Goal: Task Accomplishment & Management: Manage account settings

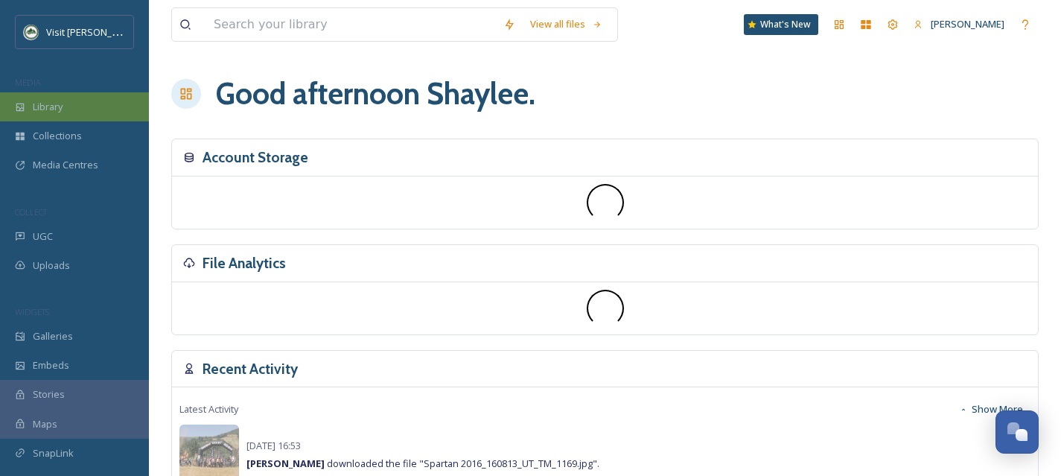
click at [68, 92] on div "Library" at bounding box center [74, 106] width 149 height 29
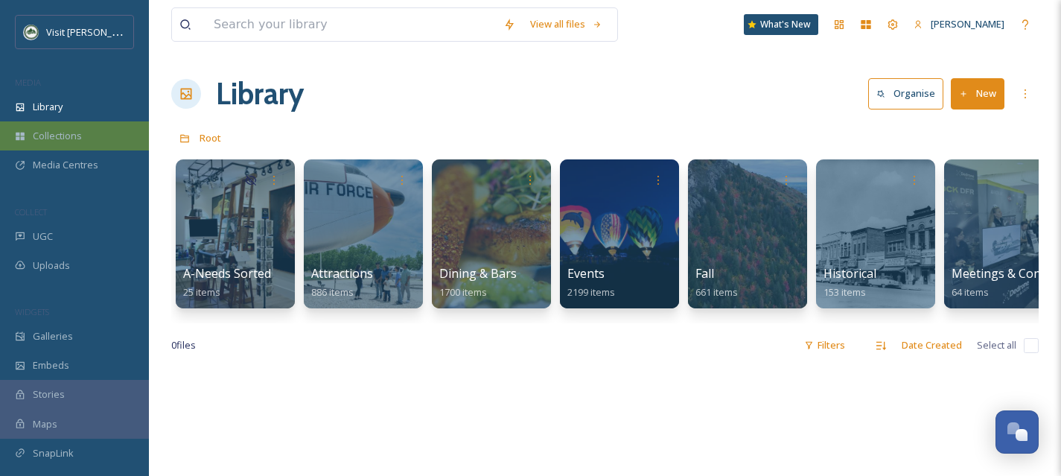
click at [82, 139] on div "Collections" at bounding box center [74, 135] width 149 height 29
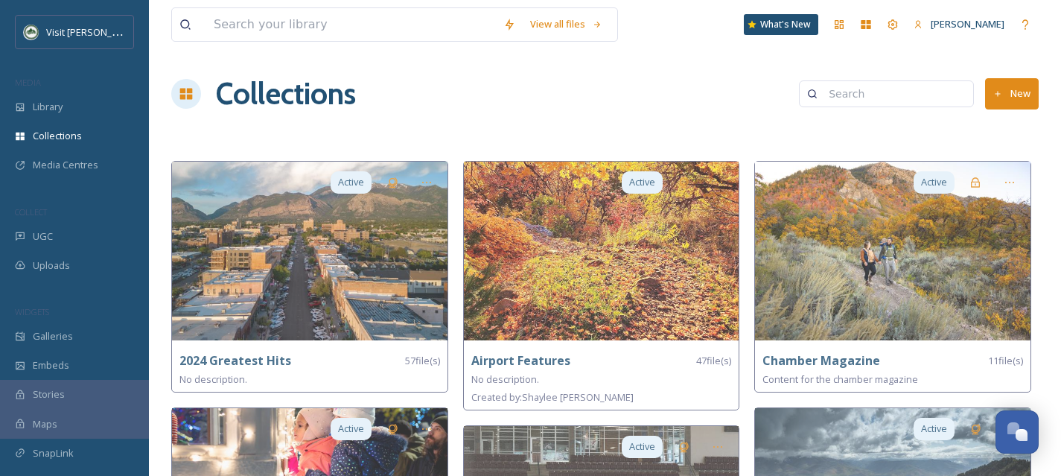
click at [1028, 86] on button "New" at bounding box center [1012, 93] width 54 height 31
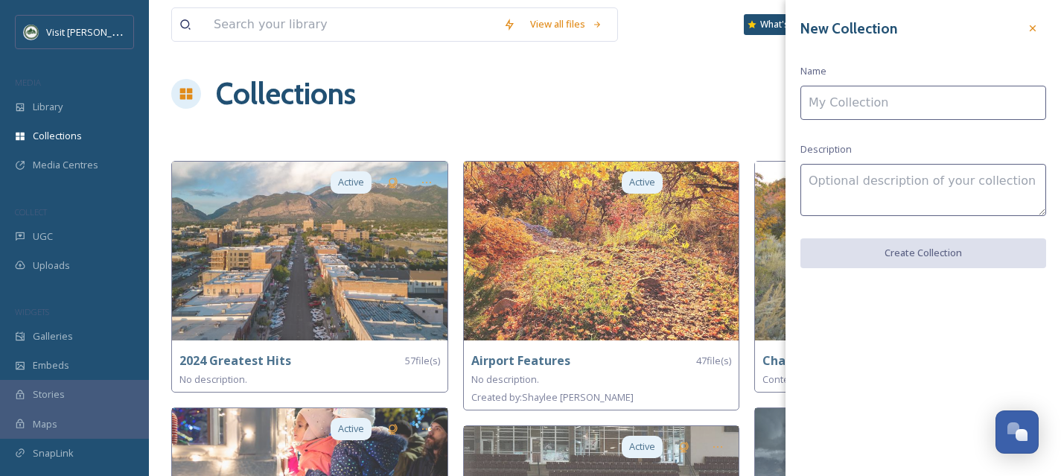
click at [856, 102] on input at bounding box center [924, 103] width 246 height 34
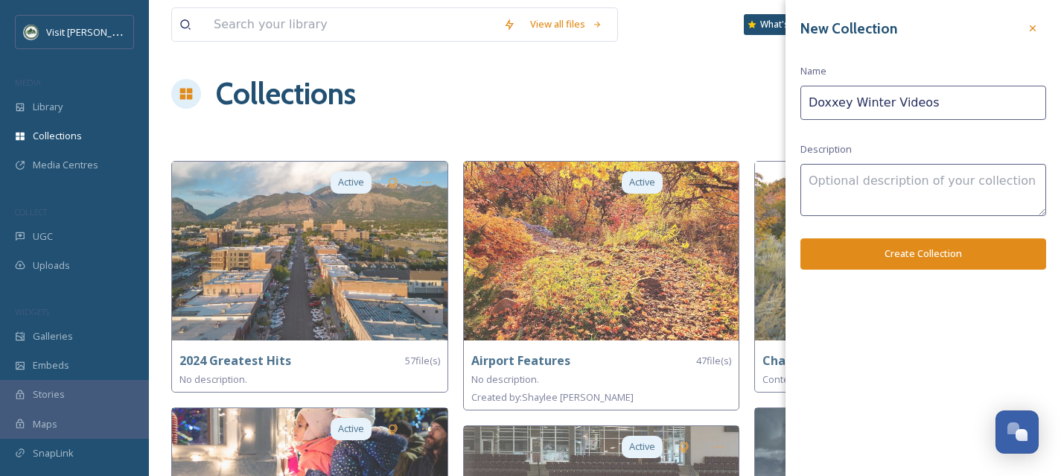
type input "Doxxey Winter Videos"
click at [888, 260] on button "Create Collection" at bounding box center [924, 253] width 246 height 31
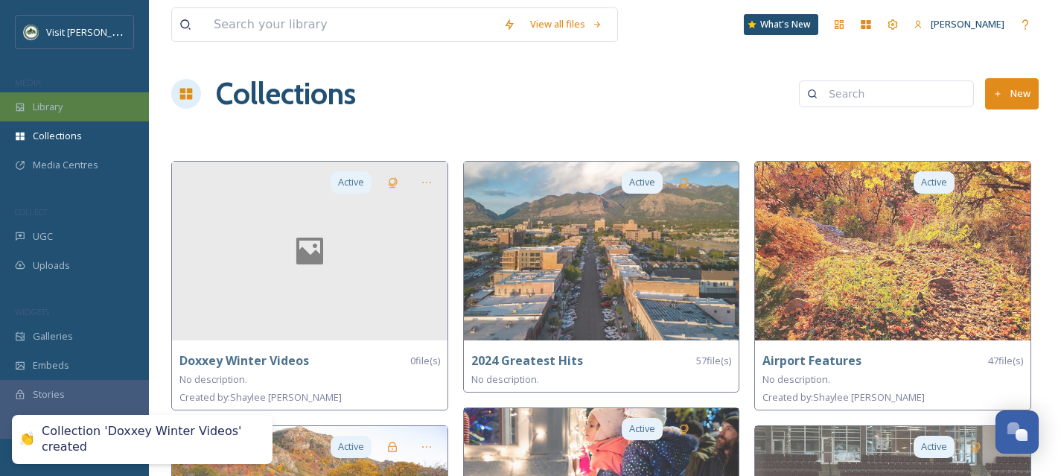
click at [85, 97] on div "Library" at bounding box center [74, 106] width 149 height 29
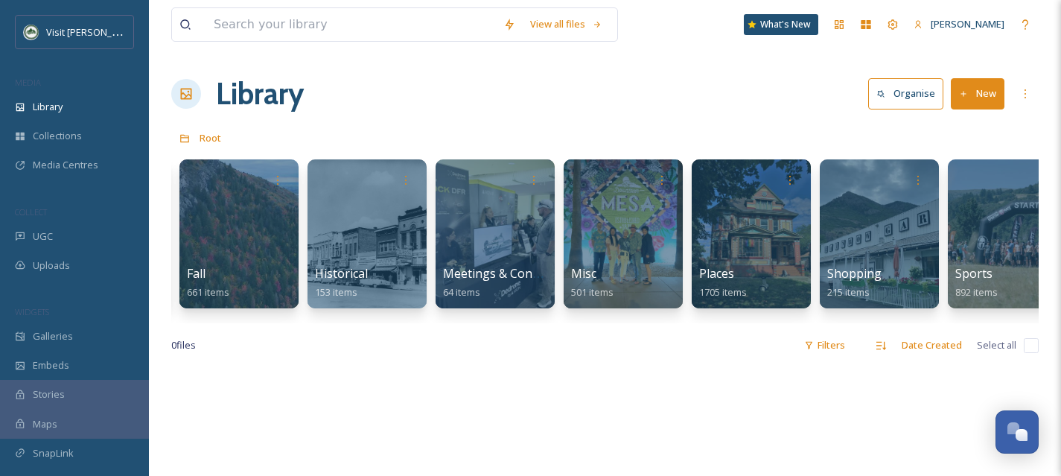
scroll to position [0, 926]
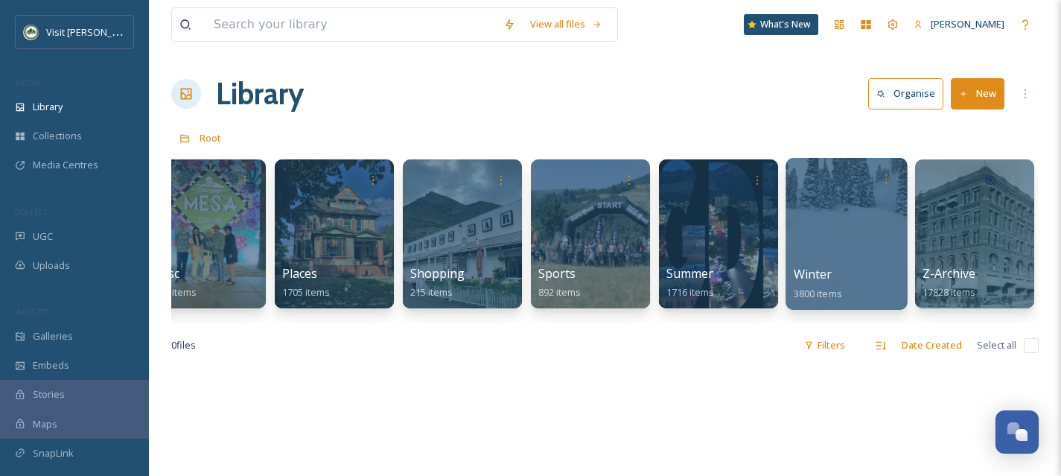
click at [863, 255] on div at bounding box center [846, 234] width 121 height 152
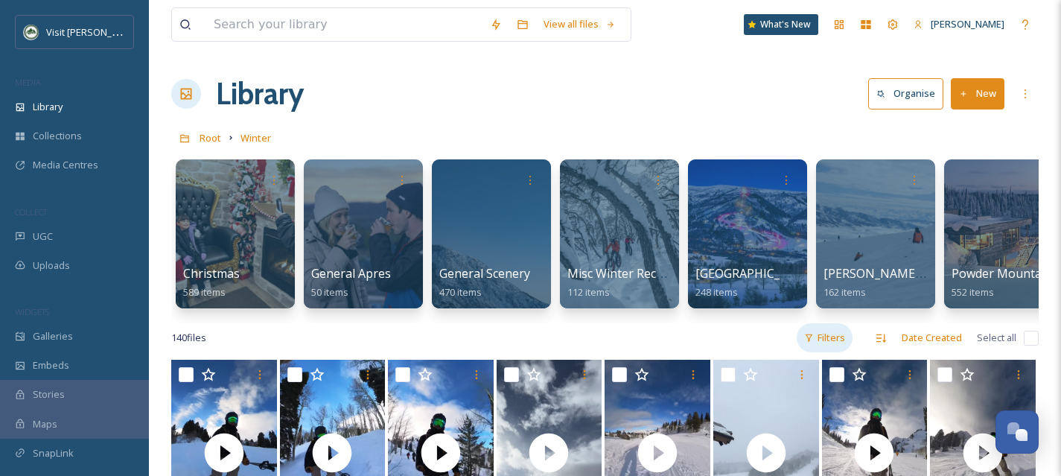
click at [842, 352] on div "Filters" at bounding box center [825, 337] width 56 height 29
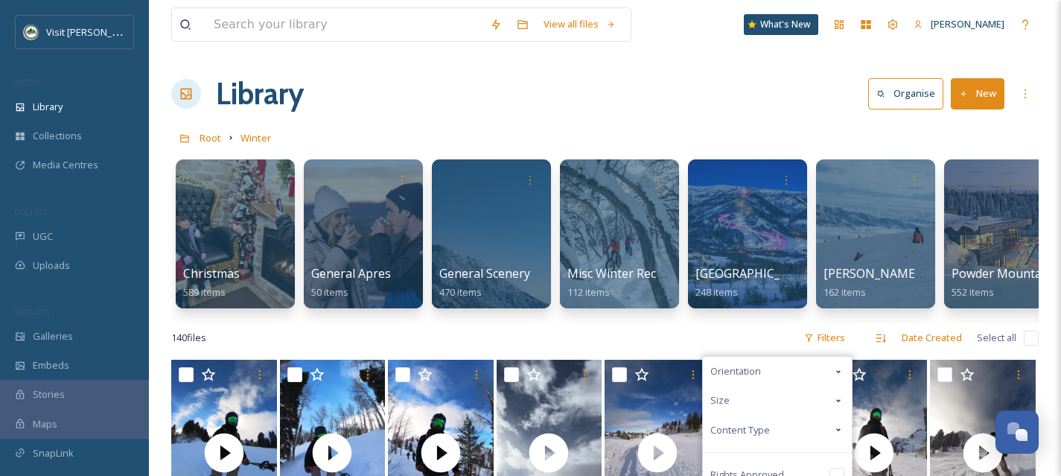
click at [836, 378] on icon at bounding box center [839, 372] width 12 height 12
click at [722, 438] on input "checkbox" at bounding box center [717, 430] width 15 height 15
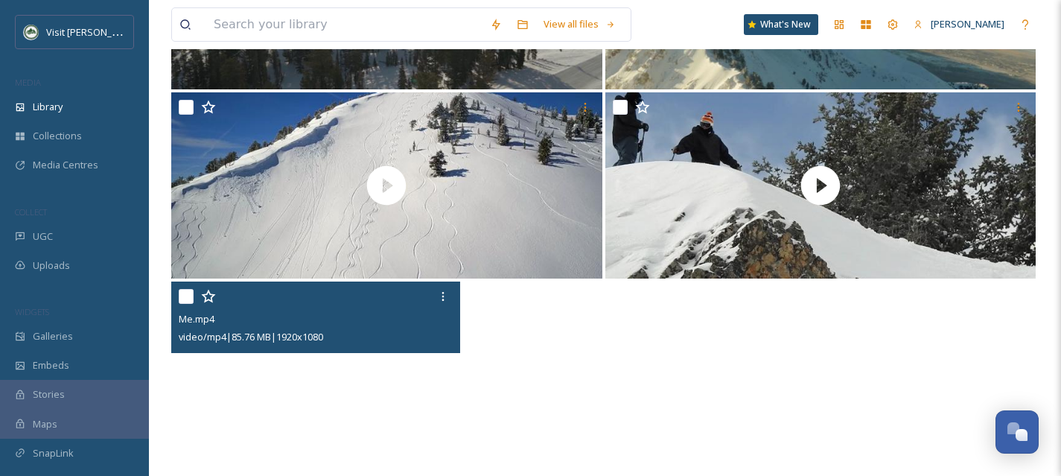
scroll to position [1237, 0]
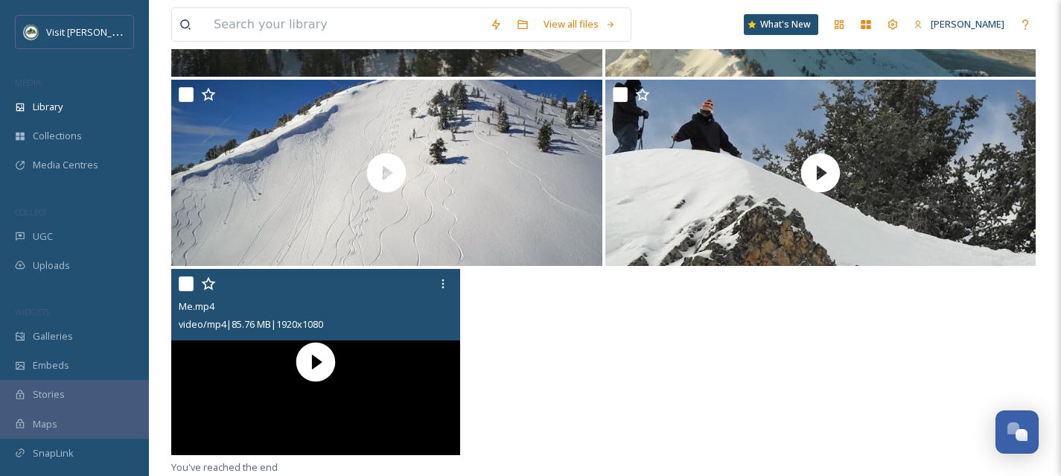
click at [182, 286] on input "checkbox" at bounding box center [186, 283] width 15 height 15
checkbox input "true"
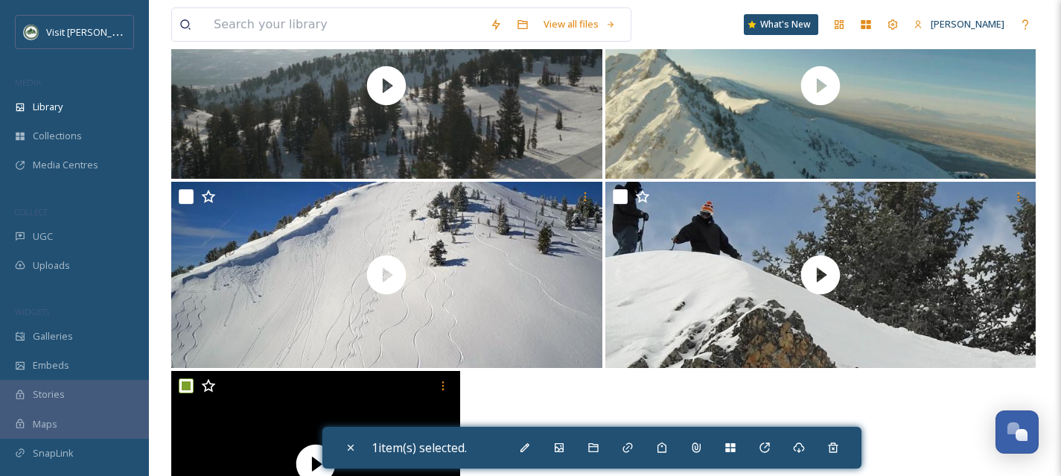
scroll to position [1096, 0]
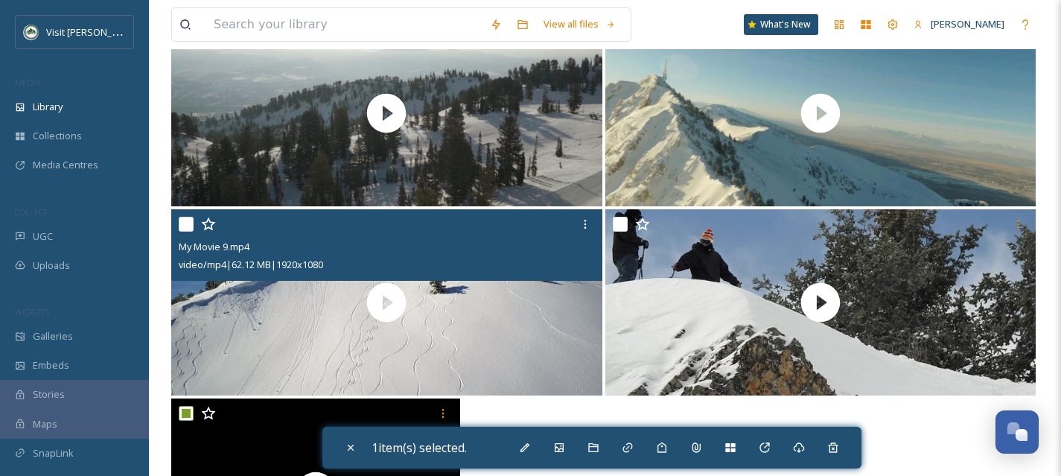
click at [183, 230] on input "checkbox" at bounding box center [186, 224] width 15 height 15
checkbox input "true"
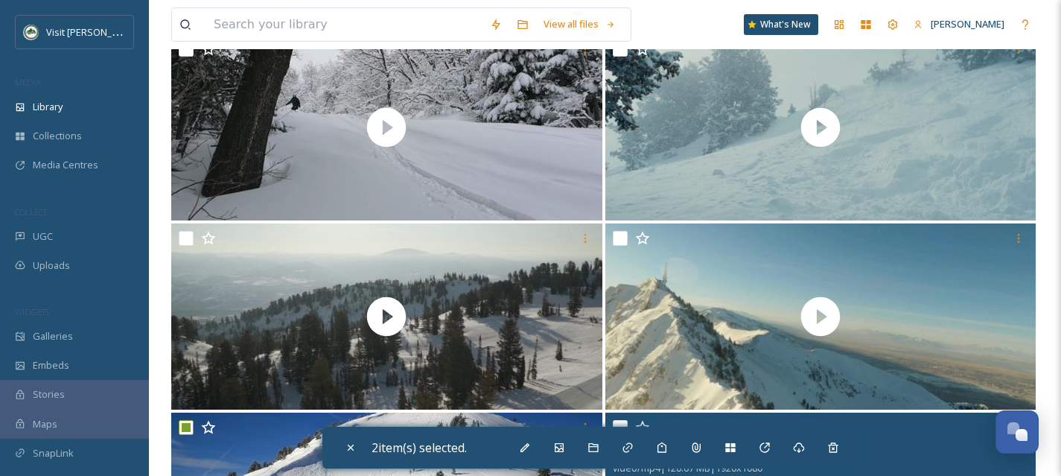
scroll to position [892, 0]
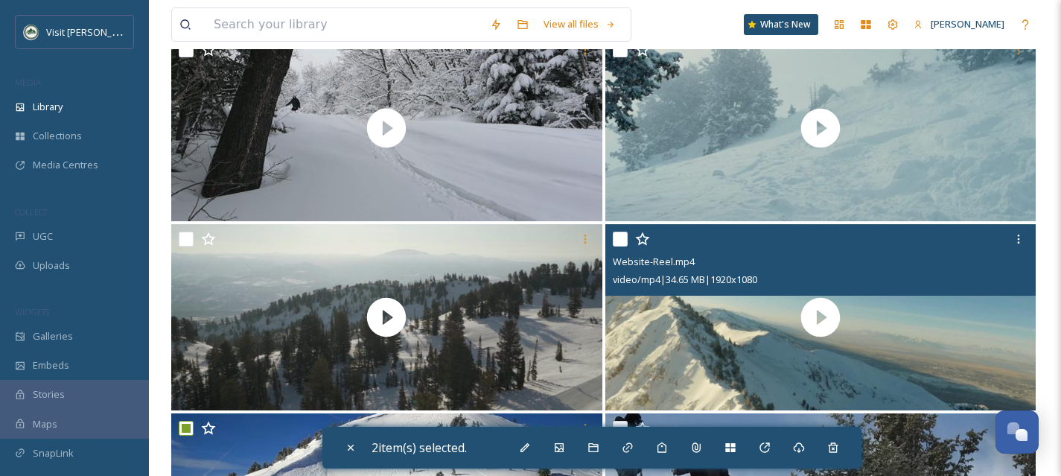
click at [620, 247] on input "checkbox" at bounding box center [620, 239] width 15 height 15
checkbox input "true"
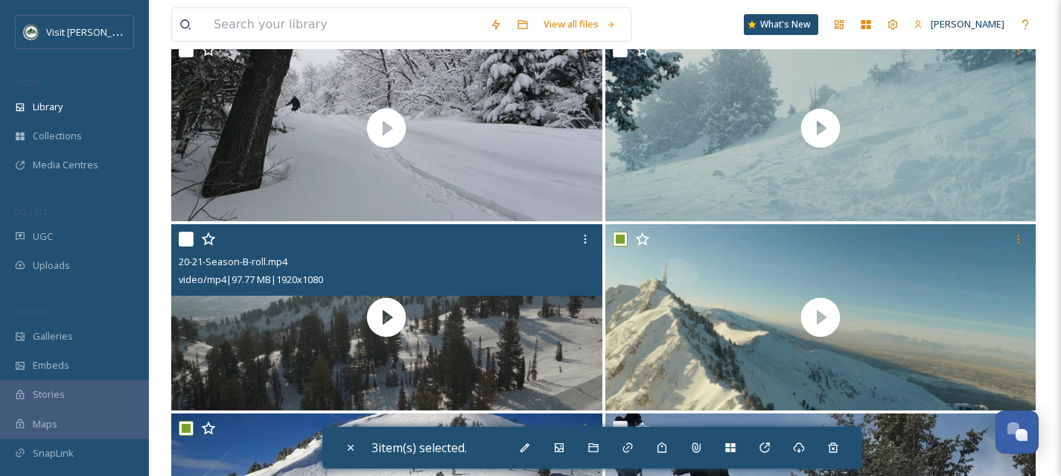
click at [184, 247] on input "checkbox" at bounding box center [186, 239] width 15 height 15
checkbox input "true"
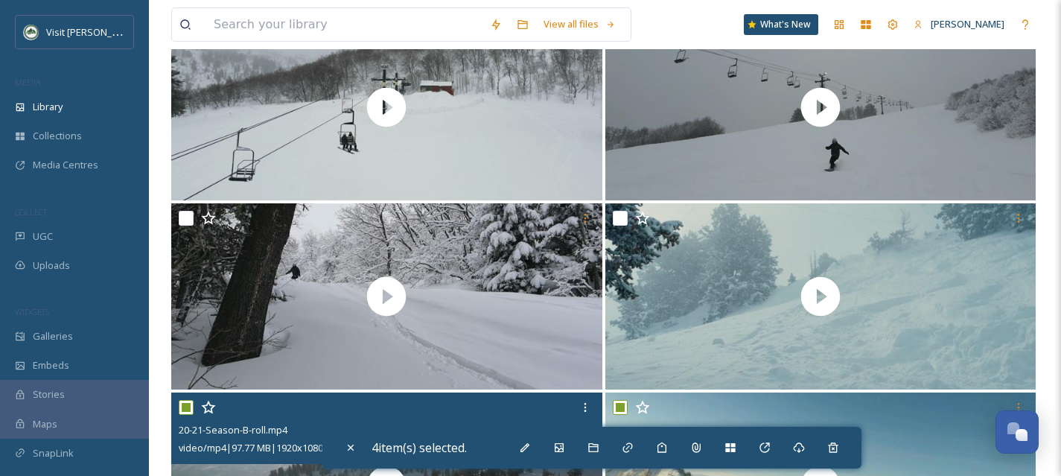
scroll to position [721, 0]
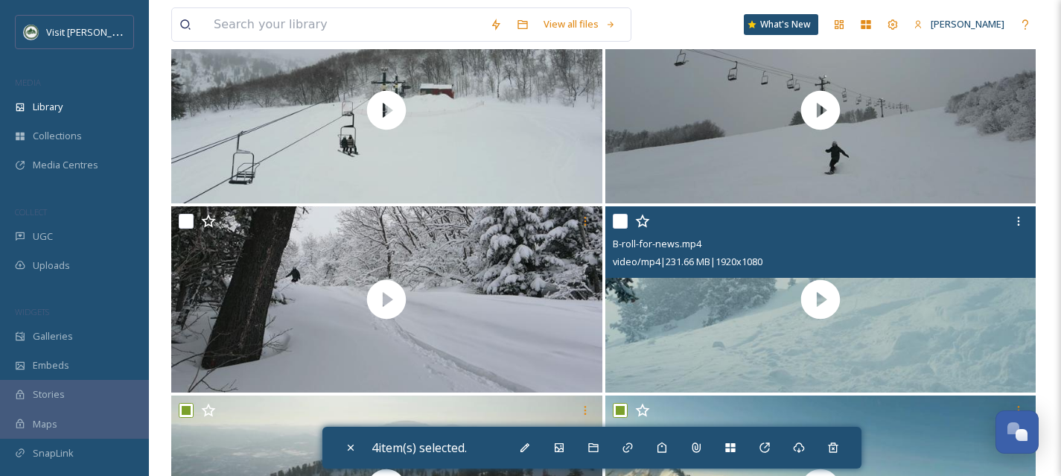
click at [617, 229] on input "checkbox" at bounding box center [620, 221] width 15 height 15
checkbox input "true"
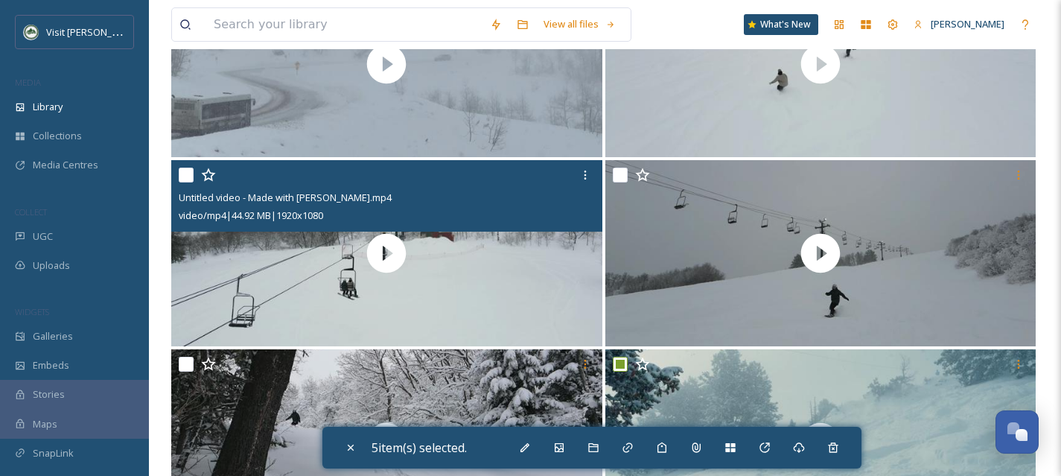
click at [186, 182] on input "checkbox" at bounding box center [186, 175] width 15 height 15
checkbox input "true"
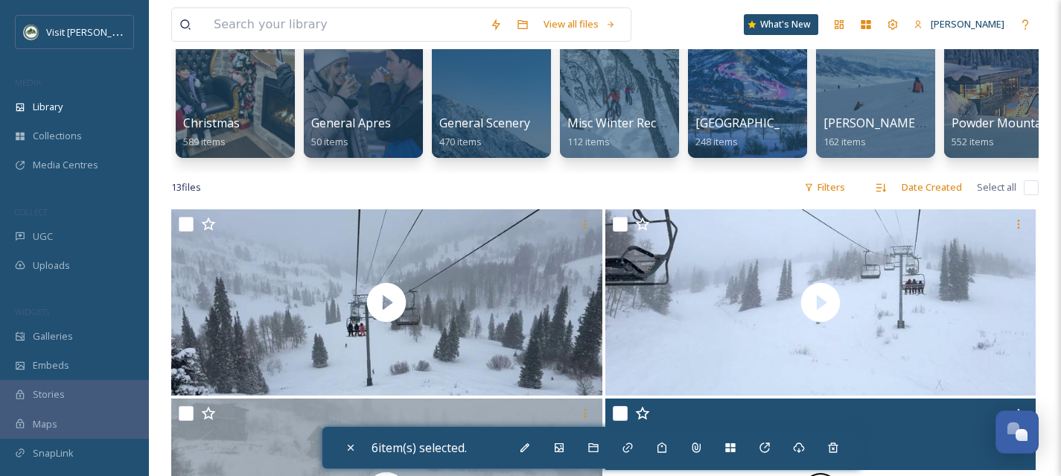
scroll to position [144, 0]
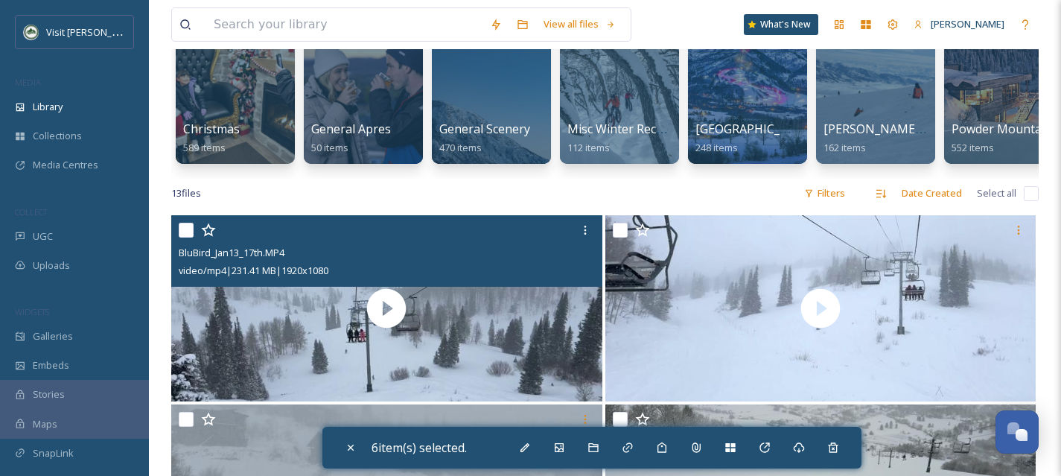
click at [184, 238] on input "checkbox" at bounding box center [186, 230] width 15 height 15
checkbox input "true"
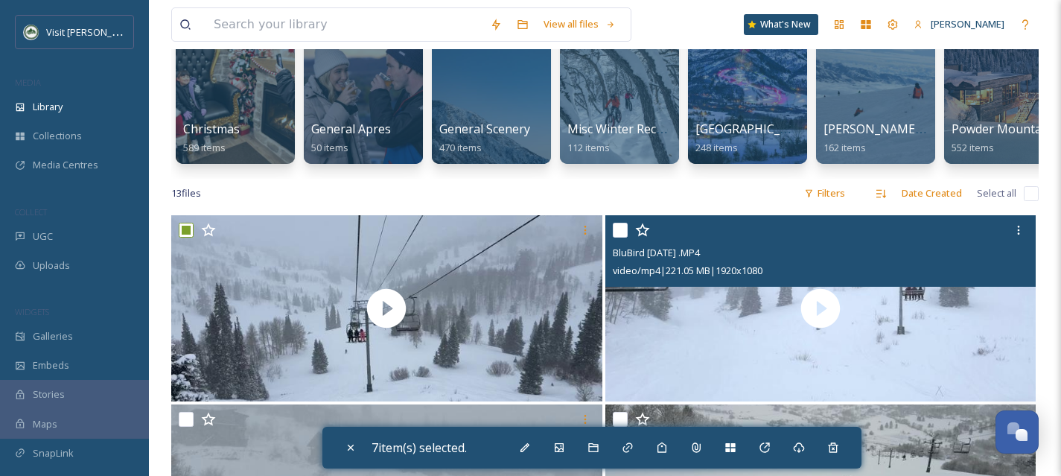
click at [622, 238] on input "checkbox" at bounding box center [620, 230] width 15 height 15
checkbox input "true"
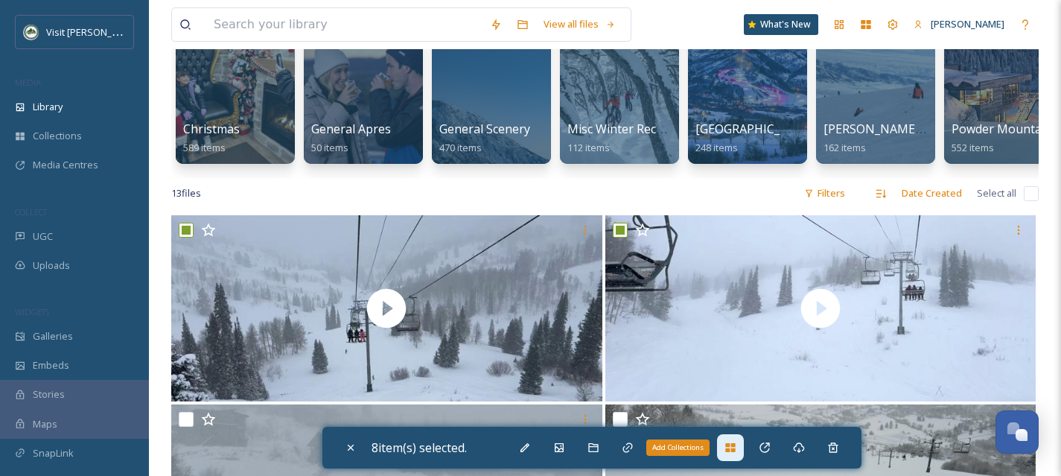
click at [731, 448] on icon at bounding box center [731, 448] width 12 height 12
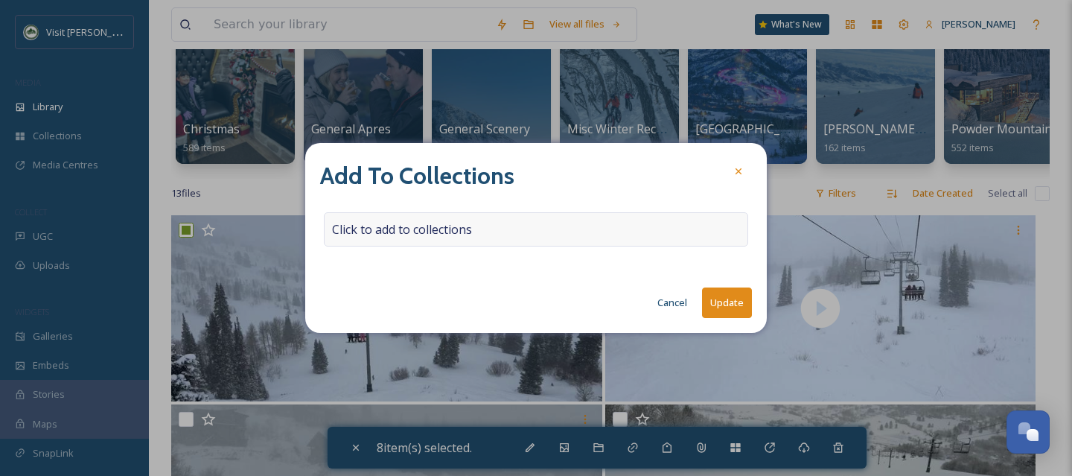
click at [549, 225] on div "Click to add to collections" at bounding box center [536, 229] width 424 height 34
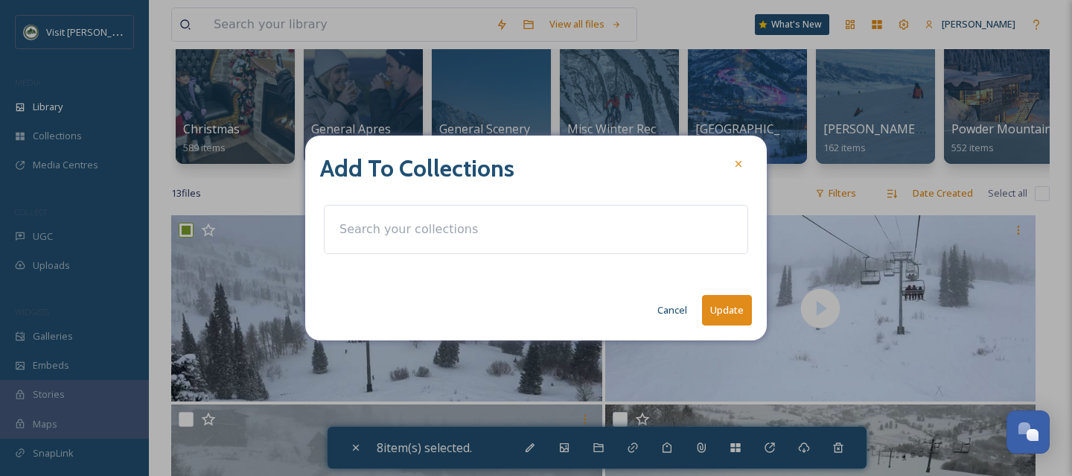
click at [532, 229] on div at bounding box center [536, 229] width 424 height 49
click at [438, 221] on input at bounding box center [414, 229] width 164 height 33
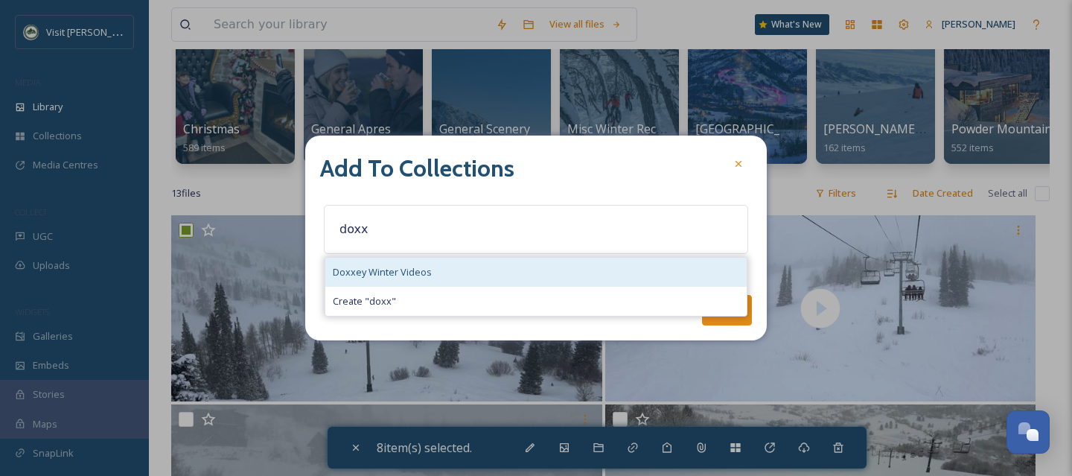
type input "doxx"
click at [436, 259] on div "Doxxey Winter Videos" at bounding box center [536, 272] width 422 height 29
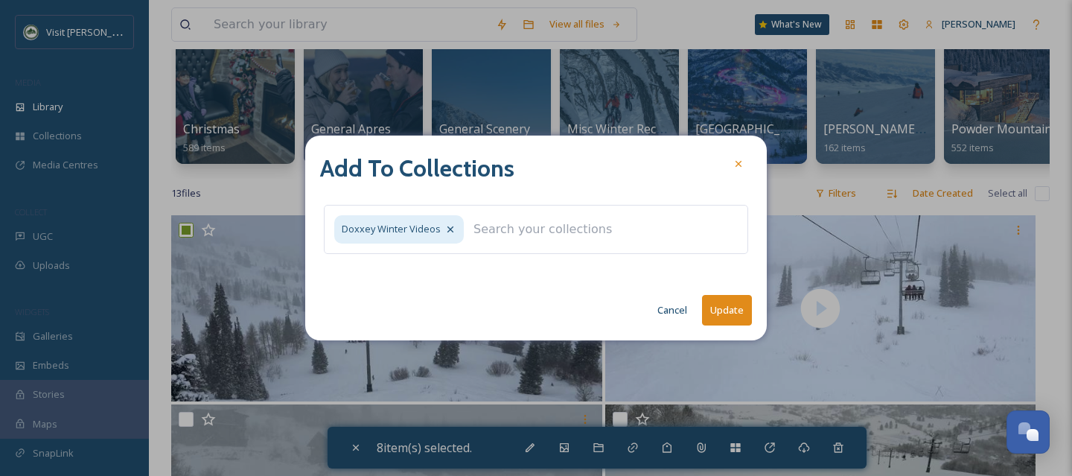
click at [737, 313] on button "Update" at bounding box center [727, 310] width 50 height 31
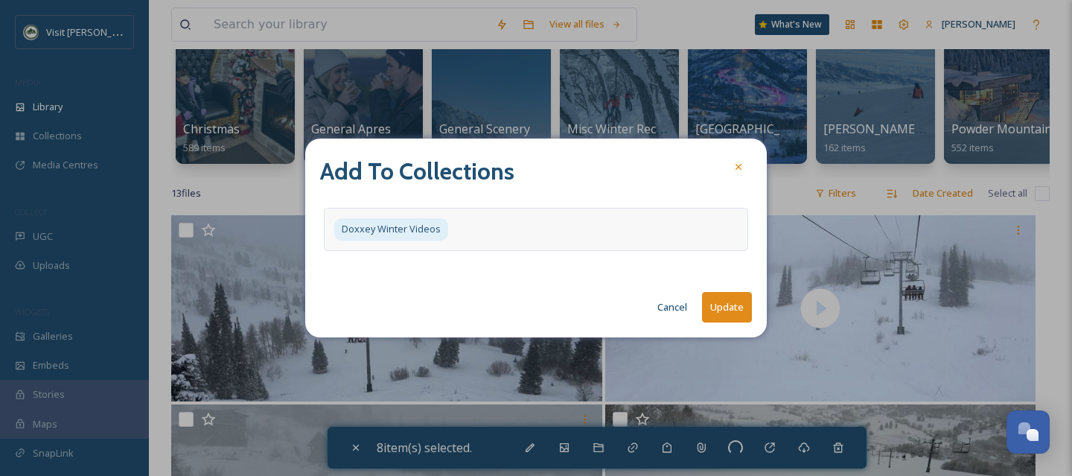
checkbox input "false"
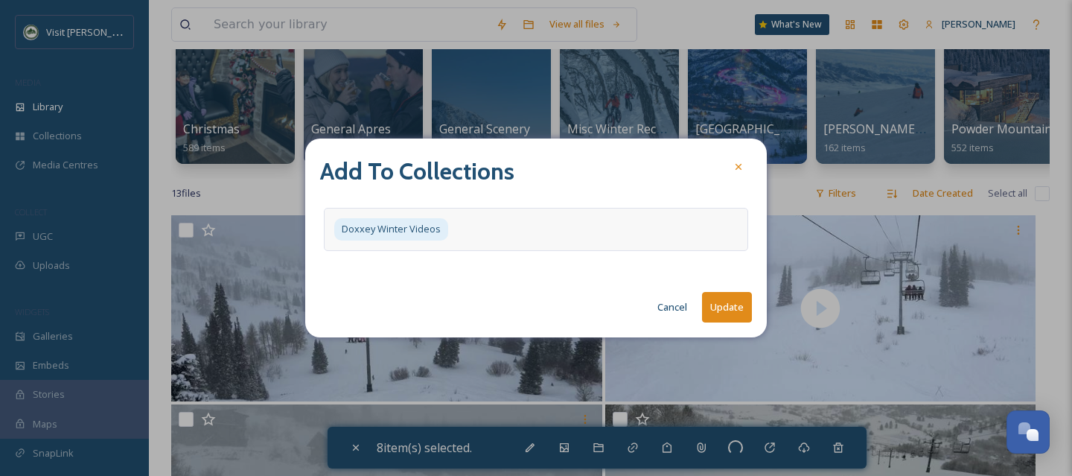
checkbox input "false"
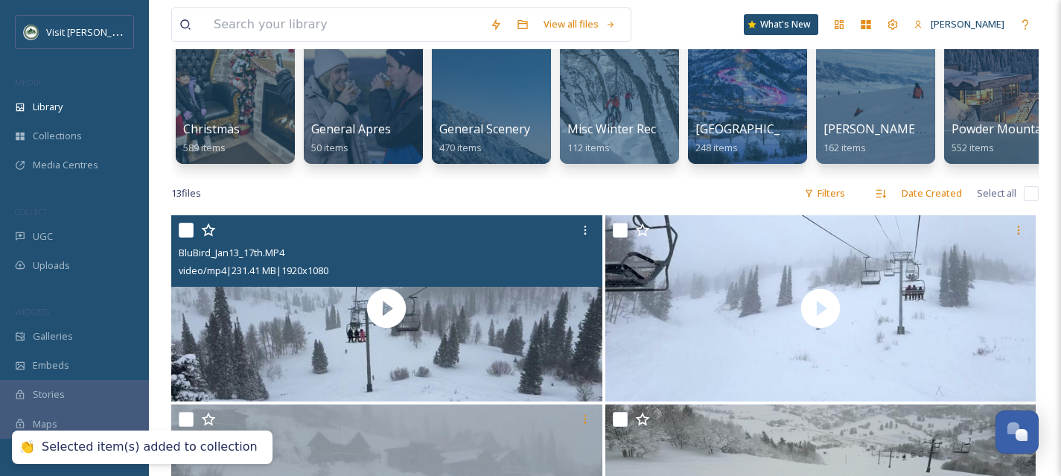
scroll to position [0, 0]
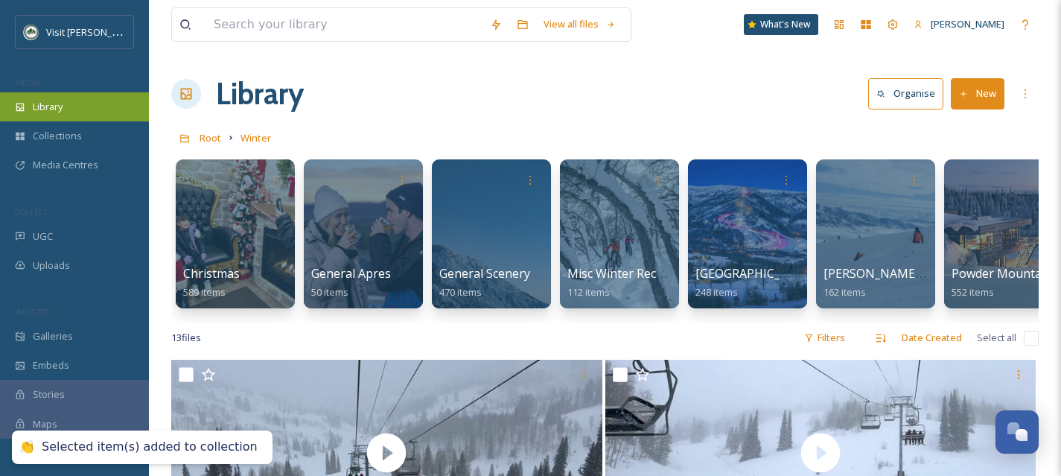
click at [94, 115] on div "Library" at bounding box center [74, 106] width 149 height 29
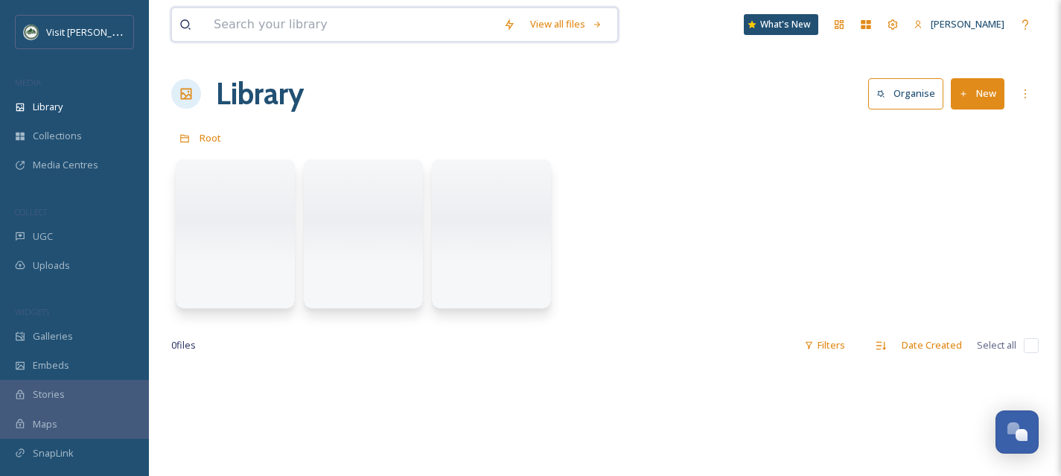
click at [294, 13] on input at bounding box center [351, 24] width 290 height 33
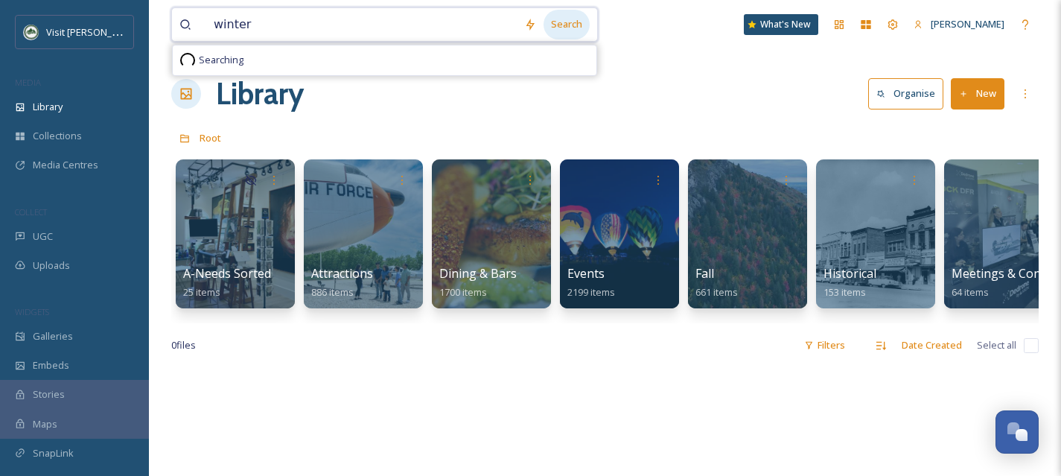
type input "winter"
click at [546, 27] on div "Search" at bounding box center [567, 24] width 46 height 29
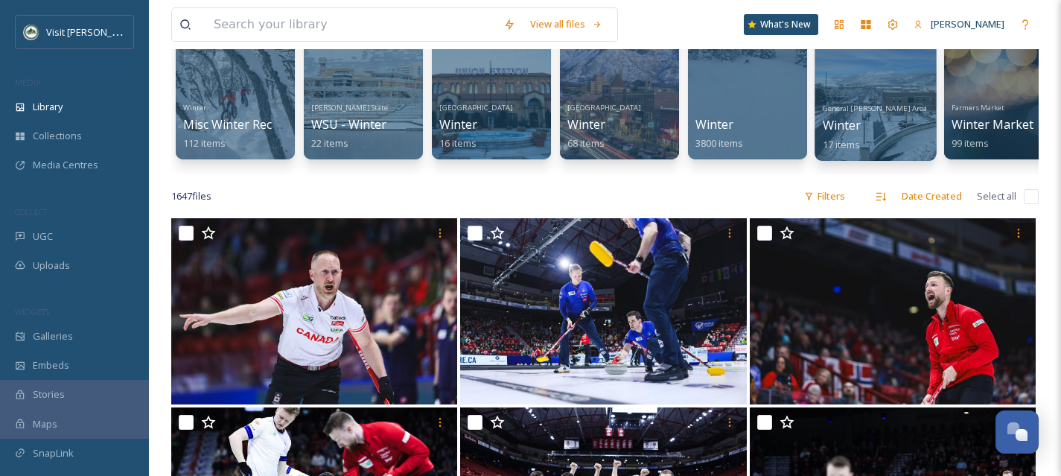
scroll to position [121, 0]
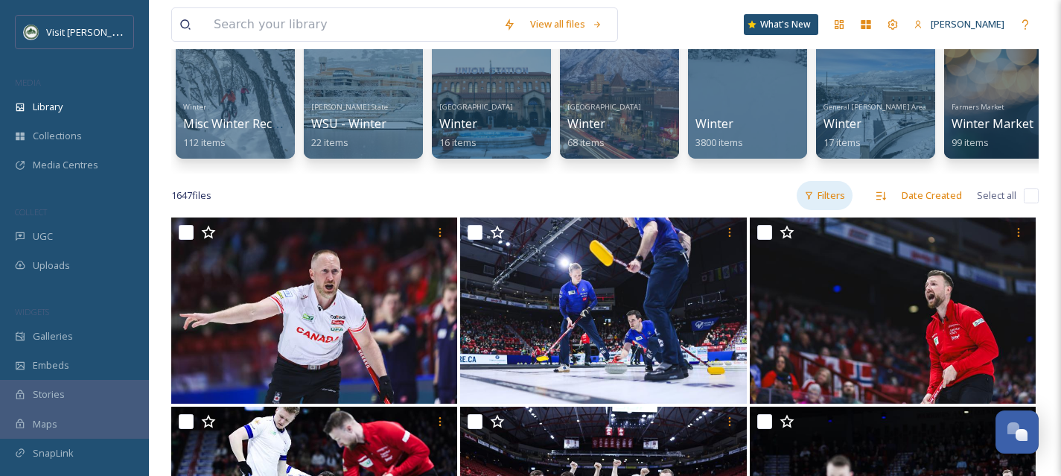
click at [841, 209] on div "Filters" at bounding box center [825, 195] width 56 height 29
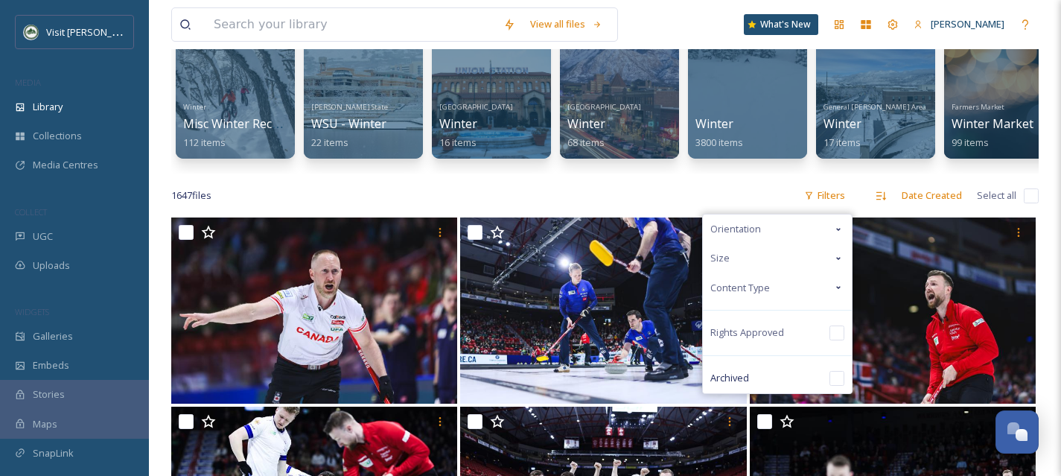
click at [816, 295] on div "Content Type" at bounding box center [777, 287] width 149 height 29
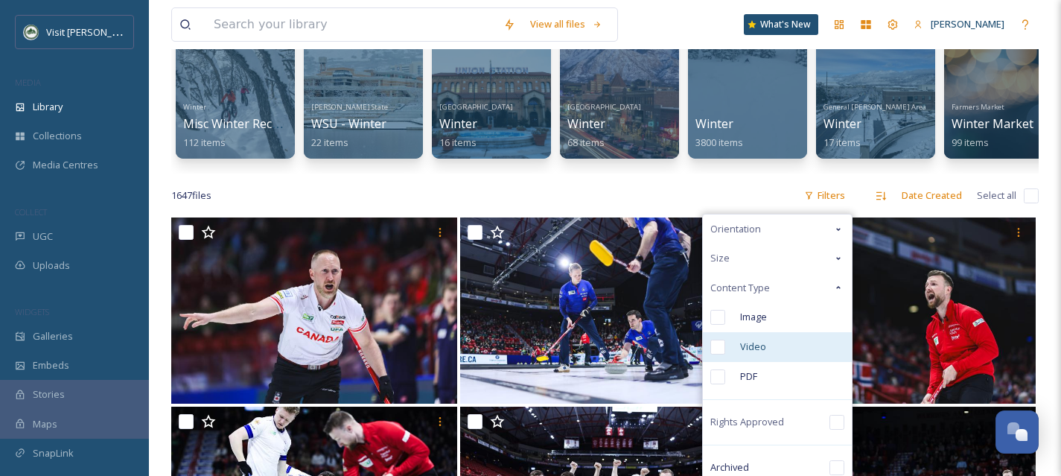
click at [722, 354] on input "checkbox" at bounding box center [717, 347] width 15 height 15
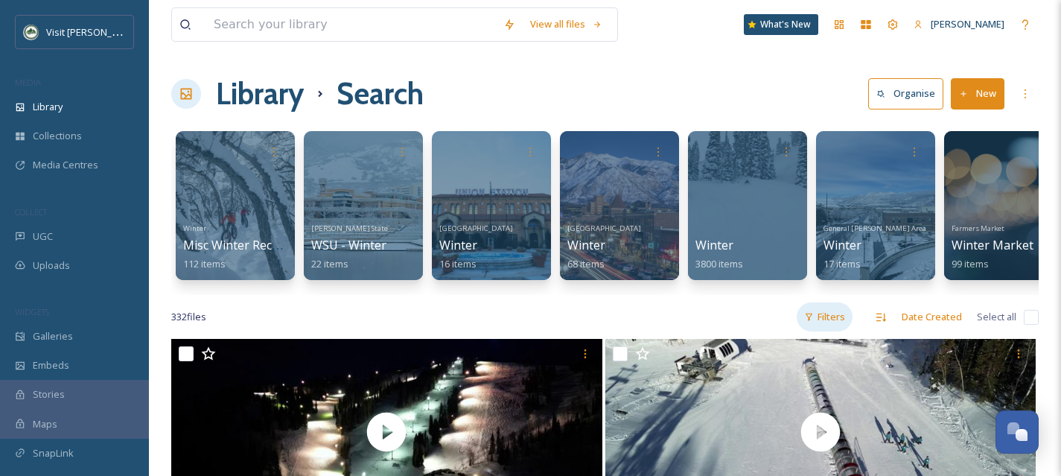
click at [818, 329] on div "Filters" at bounding box center [825, 316] width 56 height 29
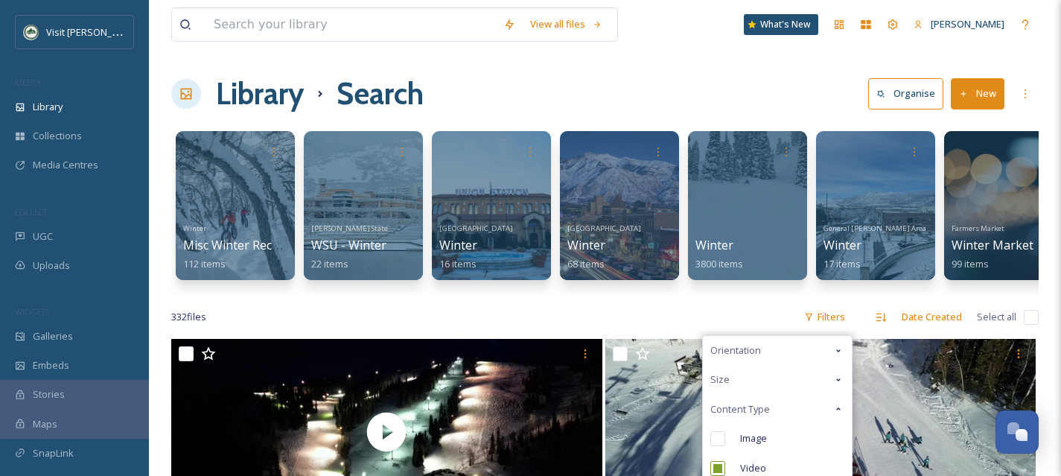
click at [667, 327] on div "332 file s Filters Orientation Size Content Type Image Video PDF Rights Approve…" at bounding box center [605, 316] width 868 height 29
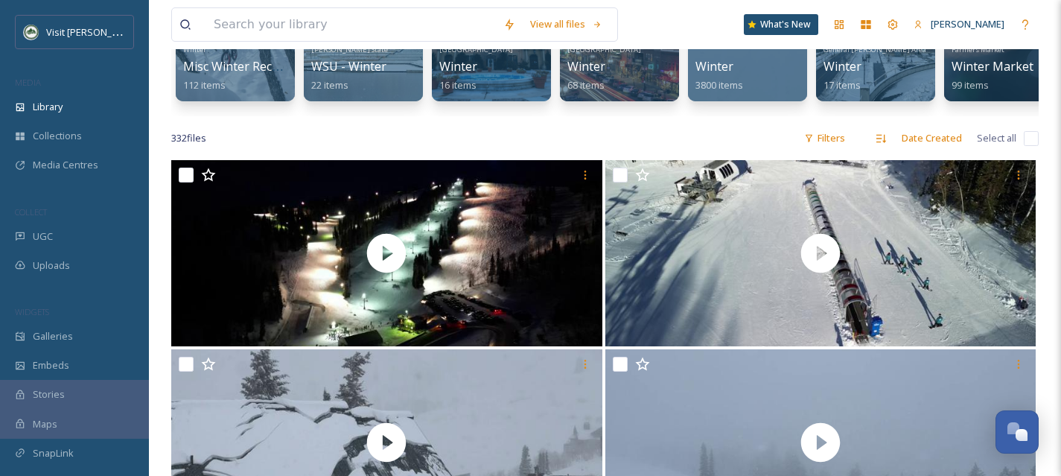
scroll to position [179, 0]
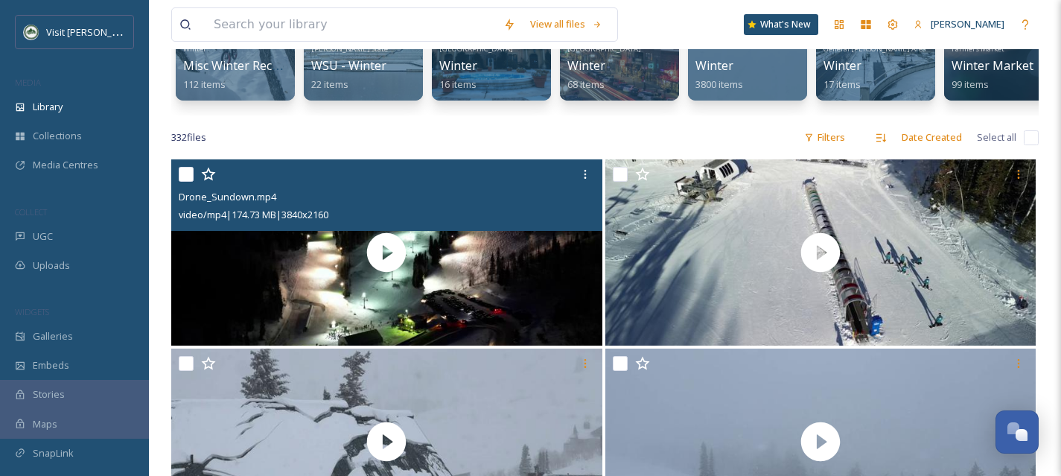
click at [188, 182] on input "checkbox" at bounding box center [186, 174] width 15 height 15
checkbox input "true"
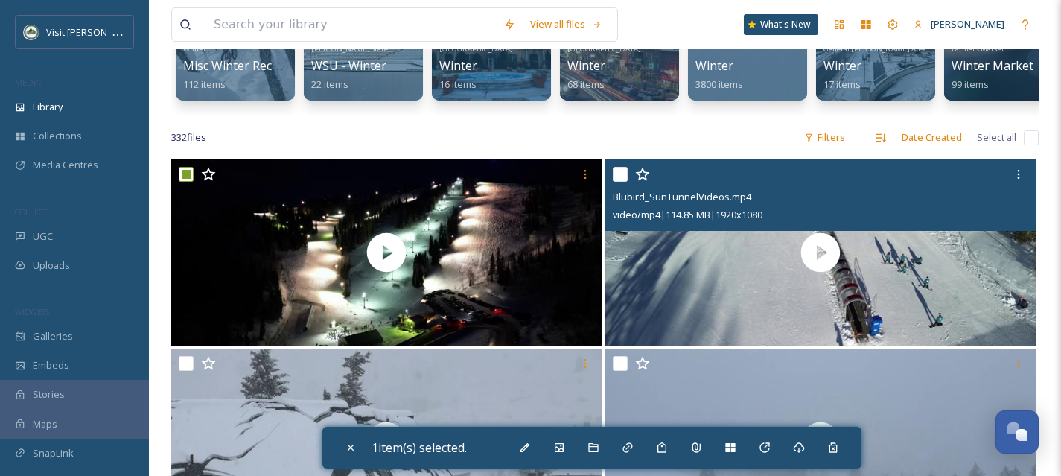
click at [623, 182] on input "checkbox" at bounding box center [620, 174] width 15 height 15
checkbox input "true"
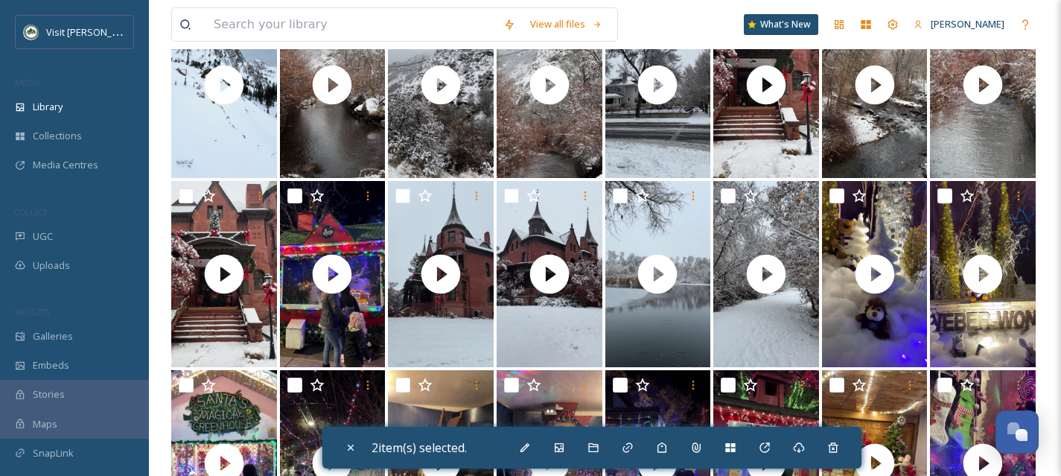
scroll to position [1736, 0]
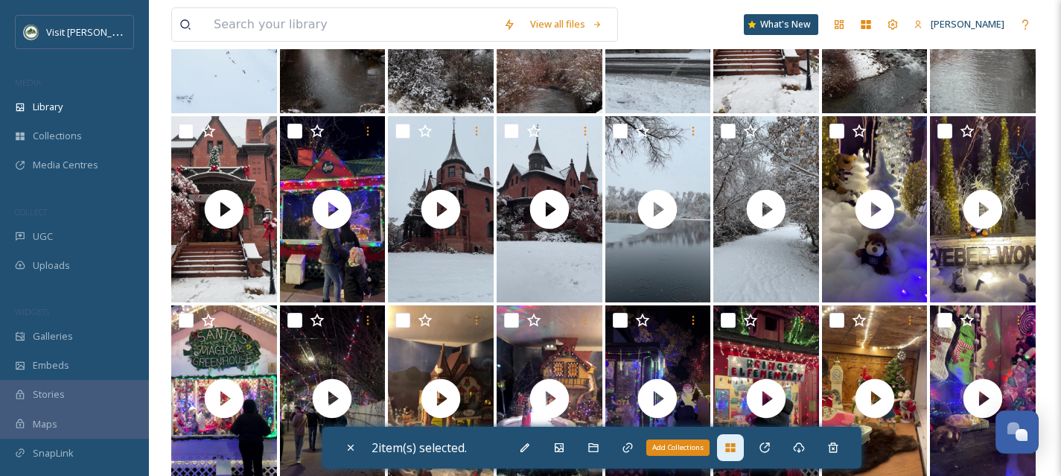
click at [725, 455] on div "Add Collections" at bounding box center [730, 447] width 27 height 27
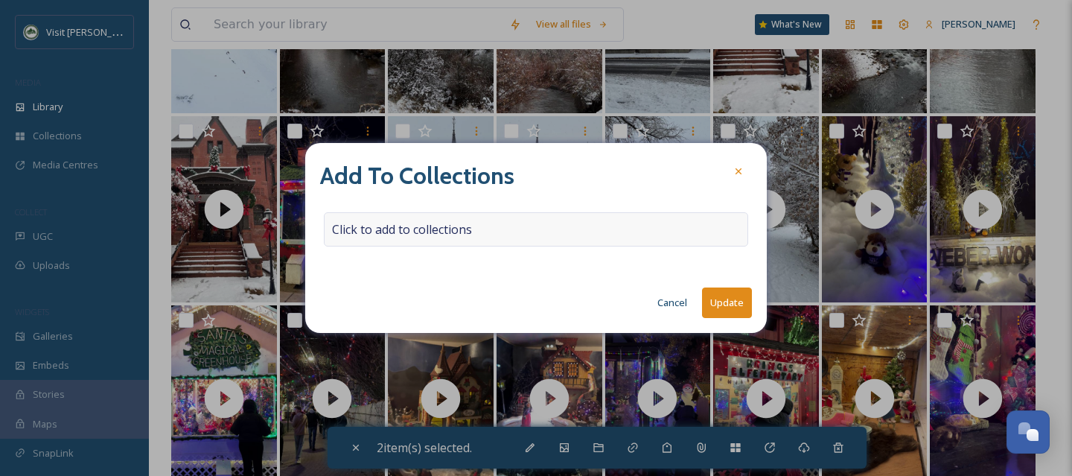
click at [479, 227] on div "Click to add to collections" at bounding box center [536, 229] width 424 height 34
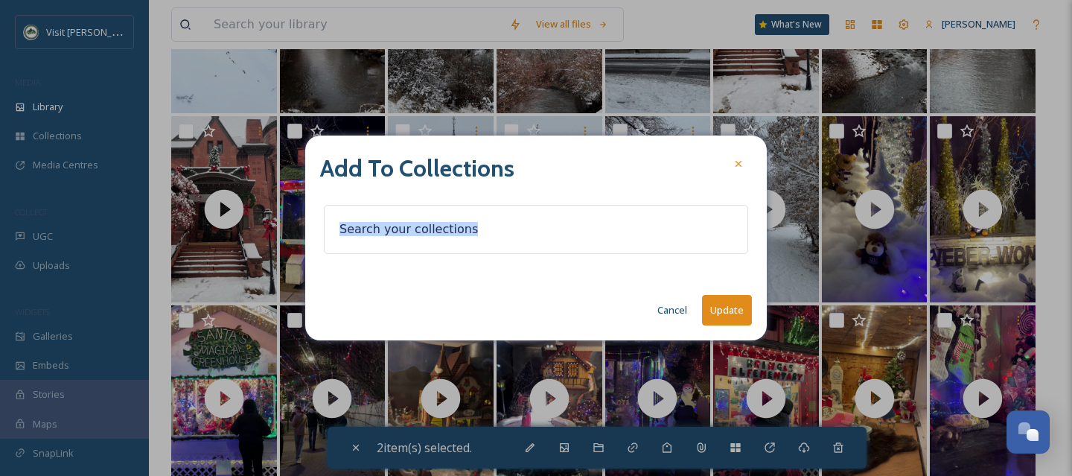
click at [479, 227] on div at bounding box center [536, 229] width 424 height 49
click at [432, 226] on input at bounding box center [414, 229] width 164 height 33
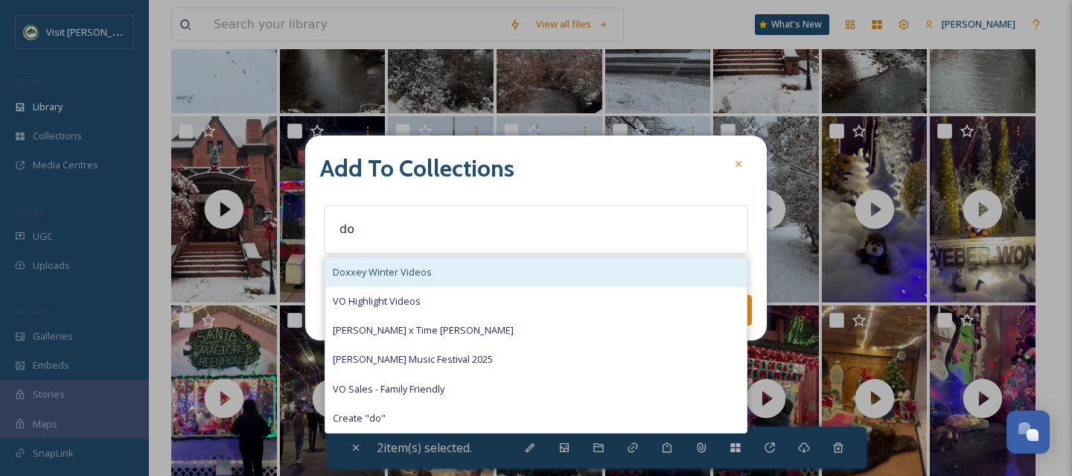
type input "do"
click at [436, 267] on div "Doxxey Winter Videos" at bounding box center [536, 272] width 422 height 29
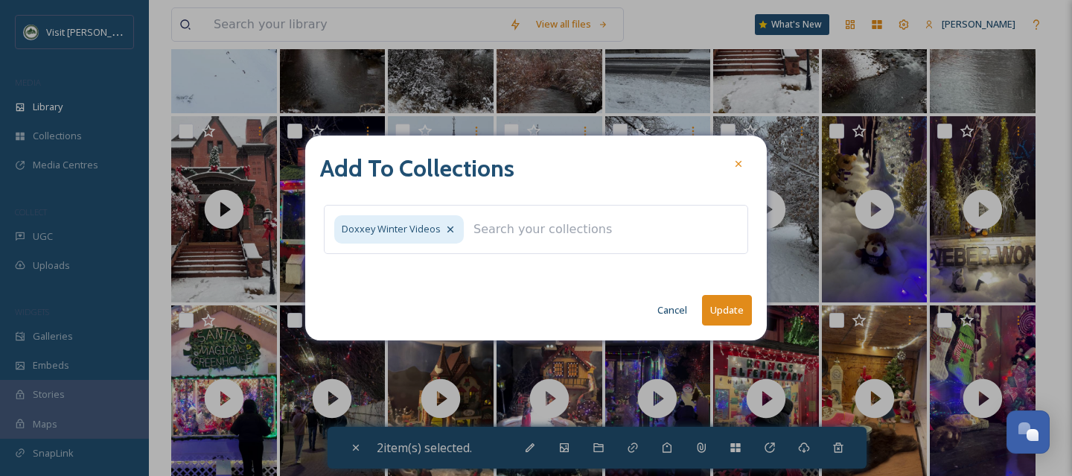
click at [714, 313] on button "Update" at bounding box center [727, 310] width 50 height 31
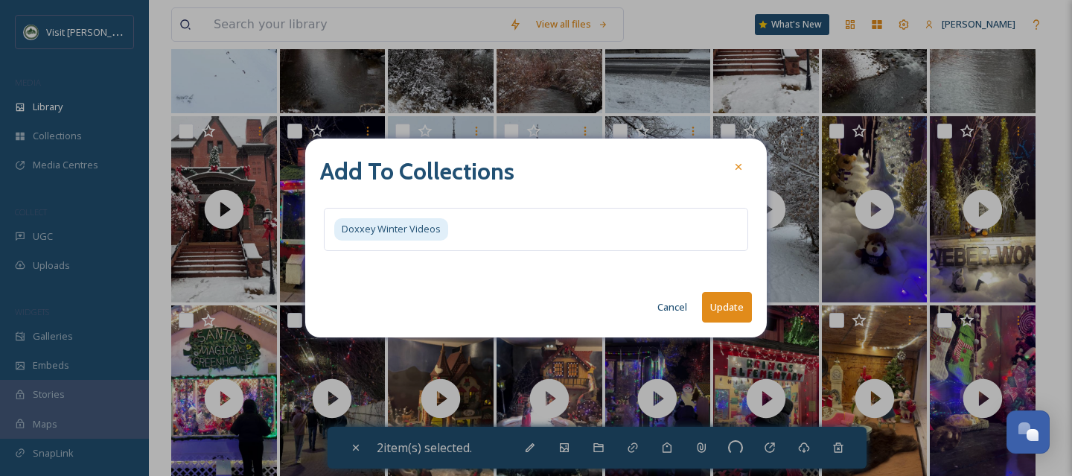
checkbox input "false"
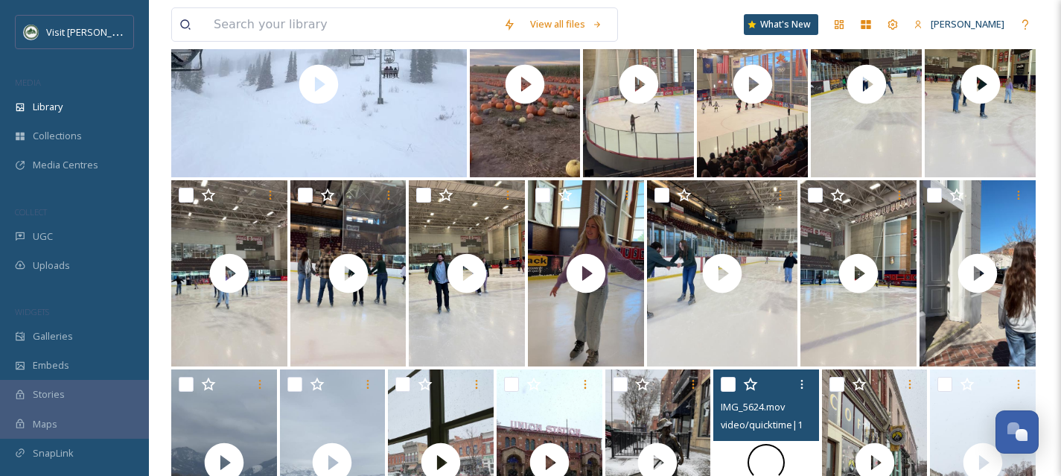
scroll to position [0, 0]
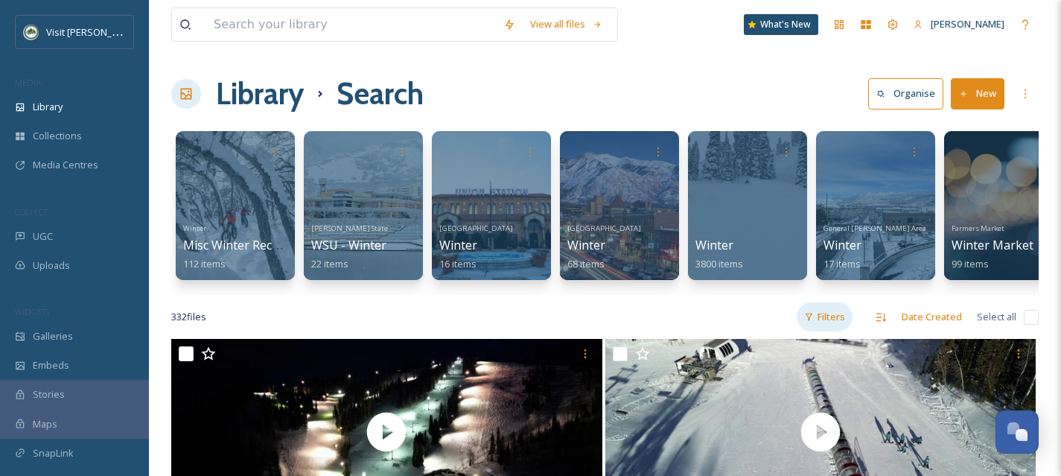
click at [826, 331] on div "Filters" at bounding box center [825, 316] width 56 height 29
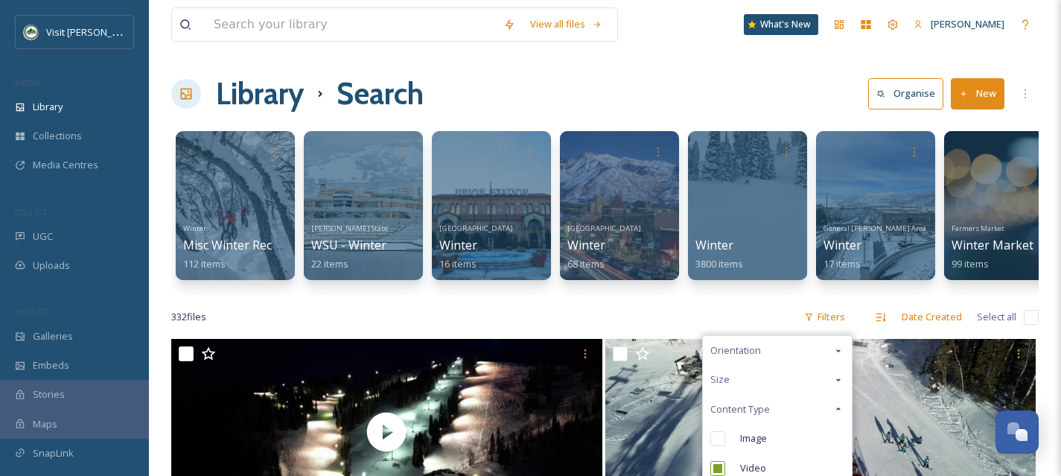
click at [777, 363] on div "Orientation" at bounding box center [777, 350] width 149 height 29
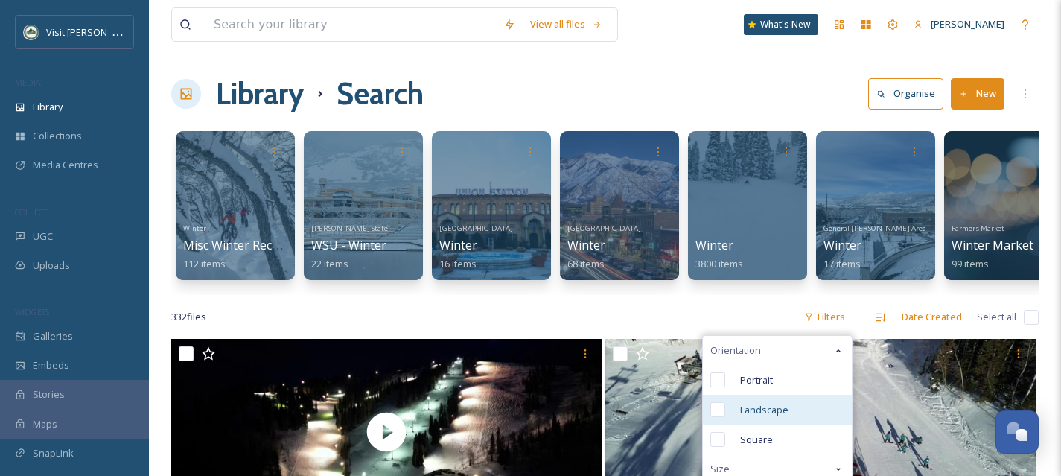
click at [719, 417] on input "checkbox" at bounding box center [717, 409] width 15 height 15
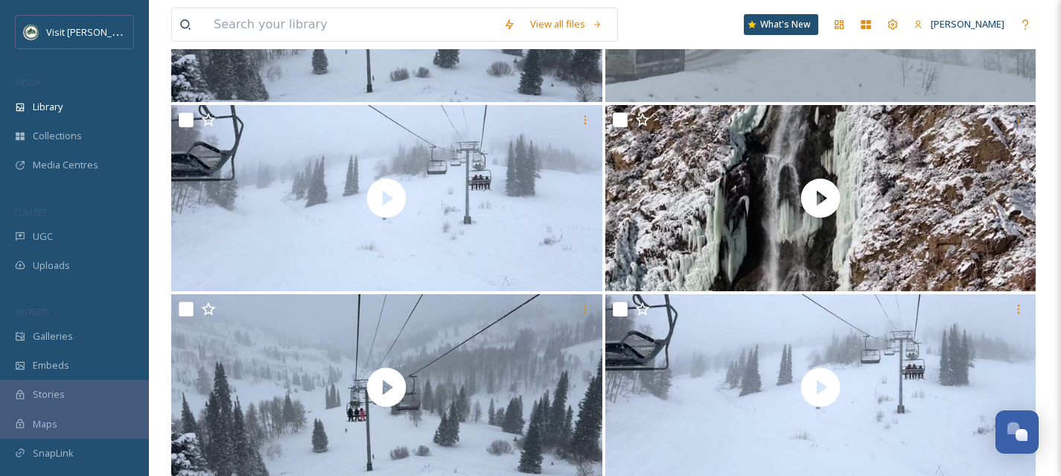
scroll to position [814, 0]
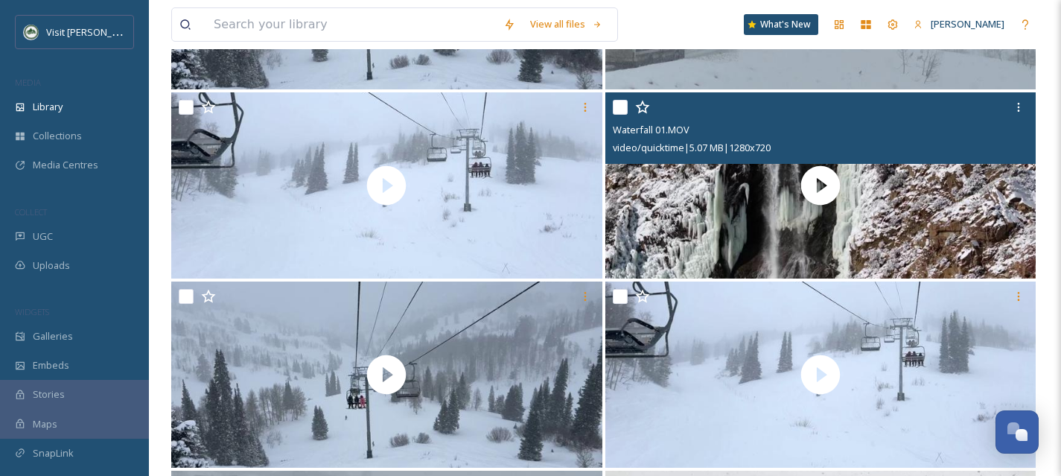
click at [617, 115] on input "checkbox" at bounding box center [620, 107] width 15 height 15
checkbox input "true"
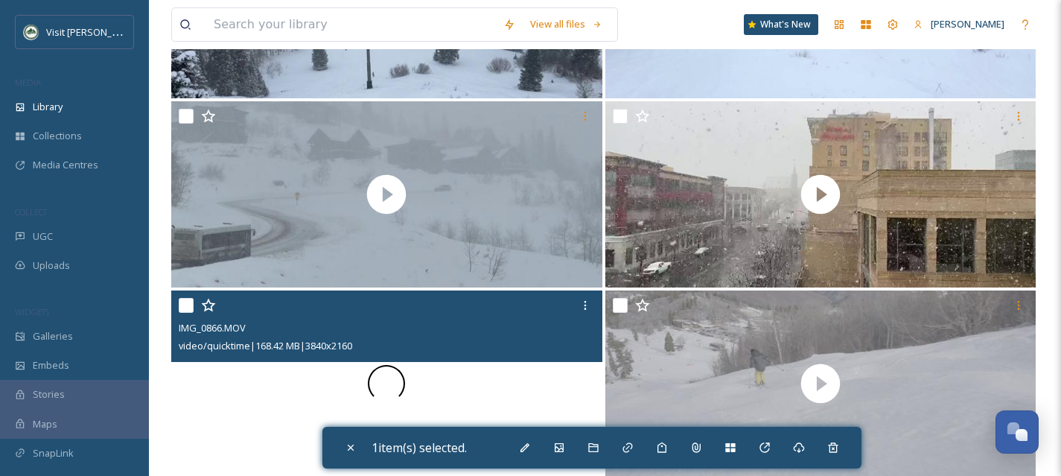
scroll to position [1175, 0]
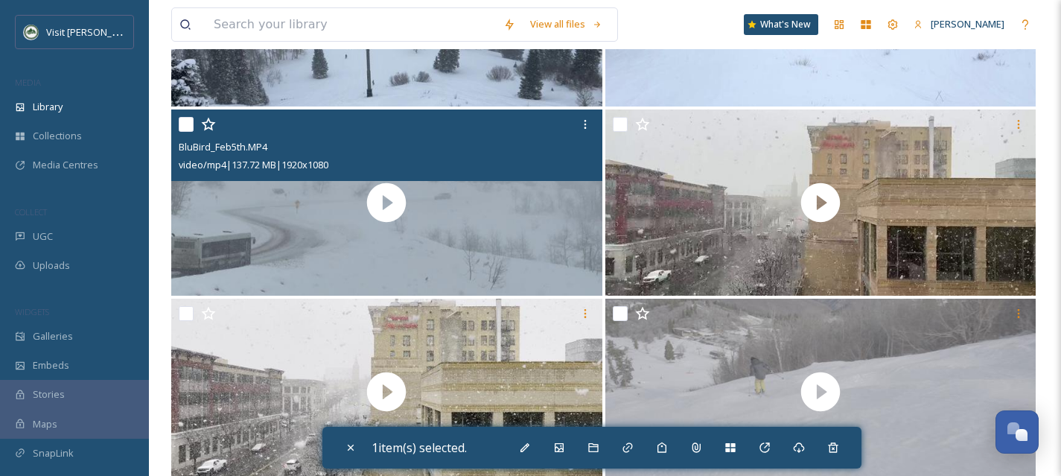
click at [191, 132] on input "checkbox" at bounding box center [186, 124] width 15 height 15
checkbox input "true"
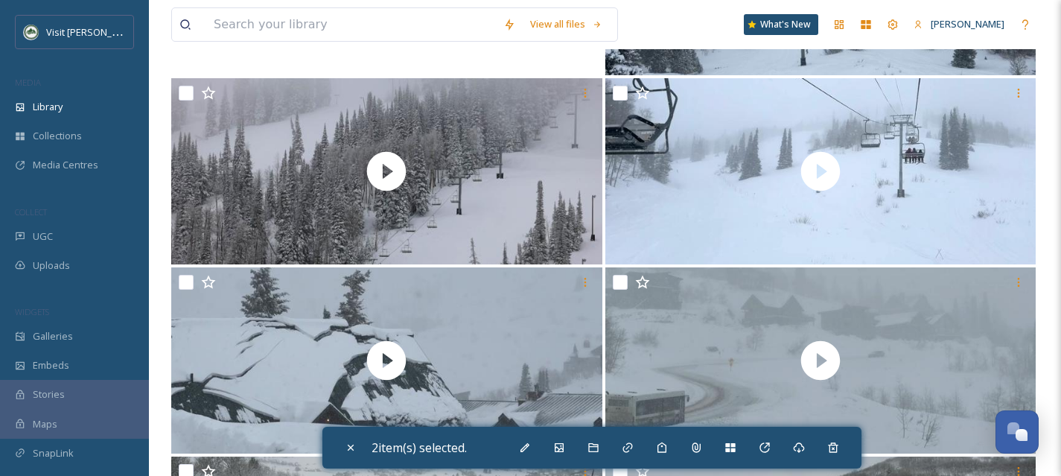
scroll to position [1775, 0]
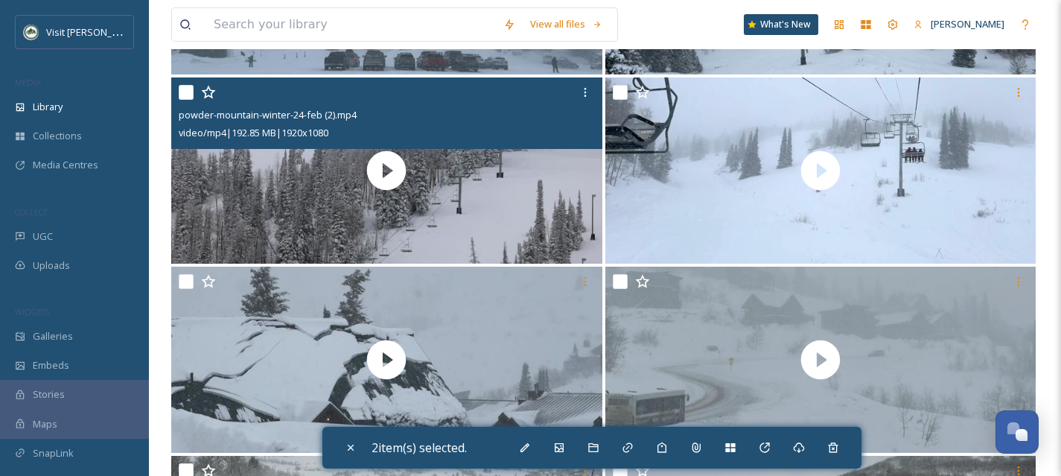
click at [183, 100] on input "checkbox" at bounding box center [186, 92] width 15 height 15
checkbox input "true"
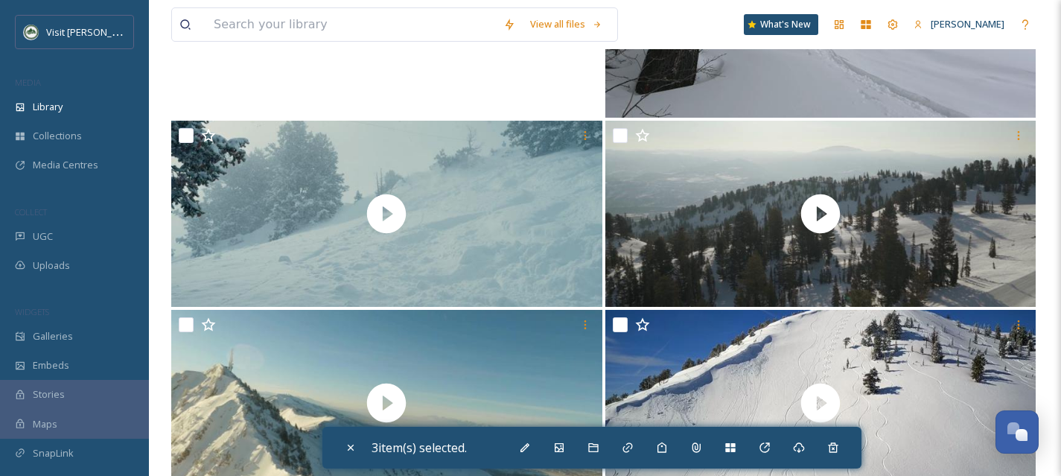
scroll to position [2490, 0]
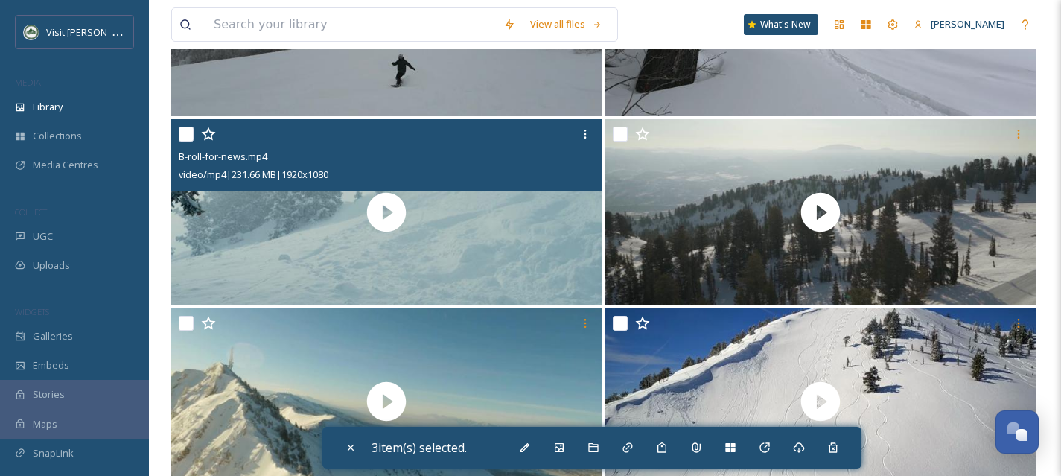
click at [185, 141] on input "checkbox" at bounding box center [186, 134] width 15 height 15
checkbox input "true"
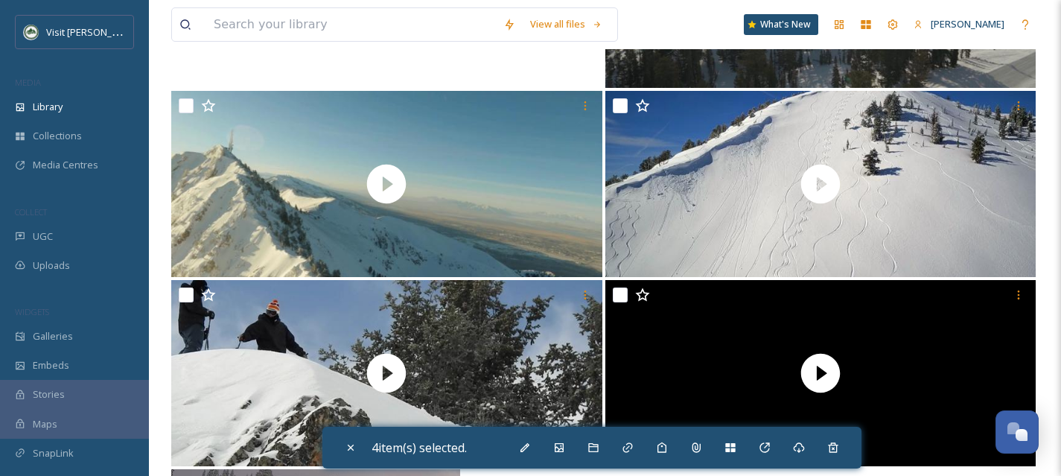
scroll to position [2717, 0]
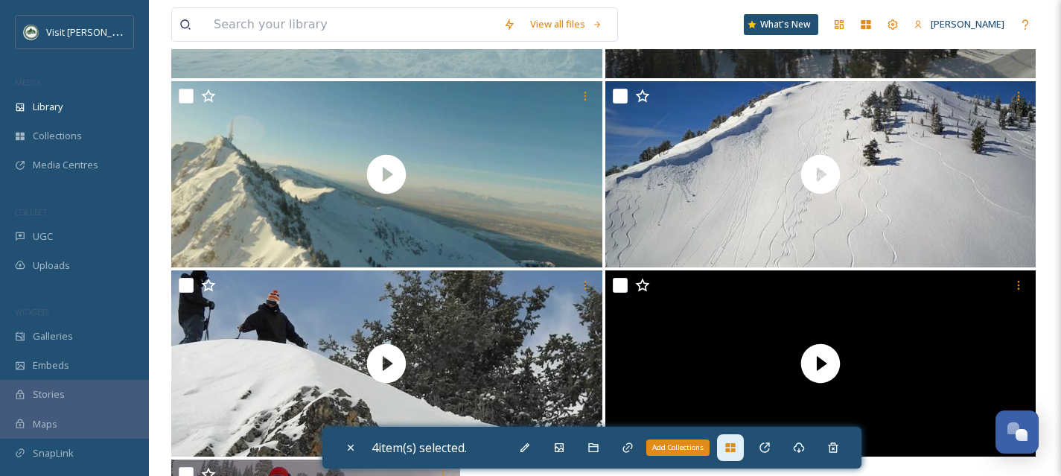
click at [727, 451] on div "Add Collections" at bounding box center [730, 447] width 27 height 27
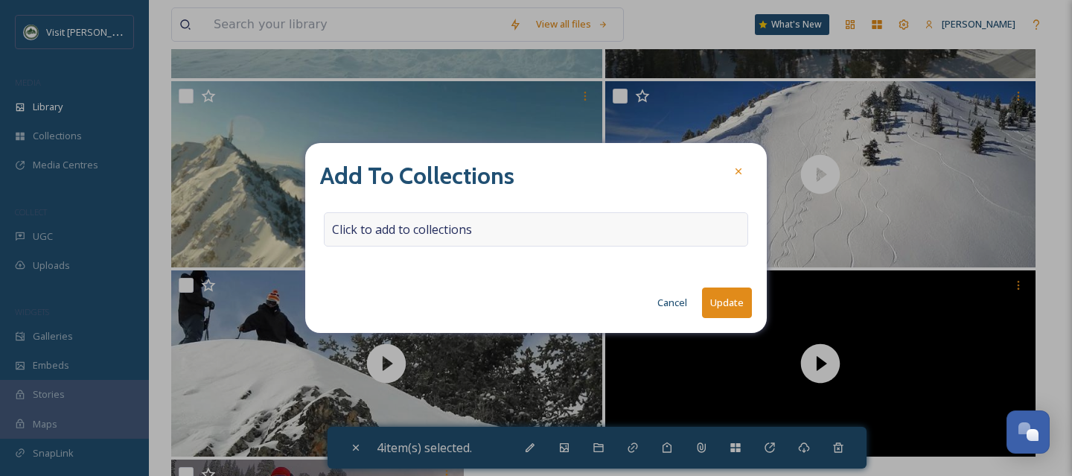
click at [371, 241] on div "Click to add to collections" at bounding box center [536, 229] width 424 height 34
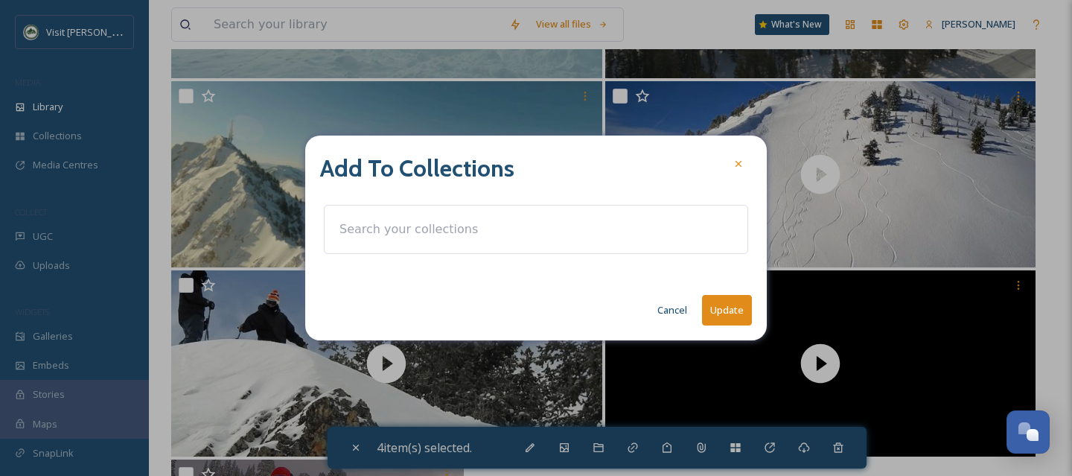
click at [371, 241] on input at bounding box center [414, 229] width 164 height 33
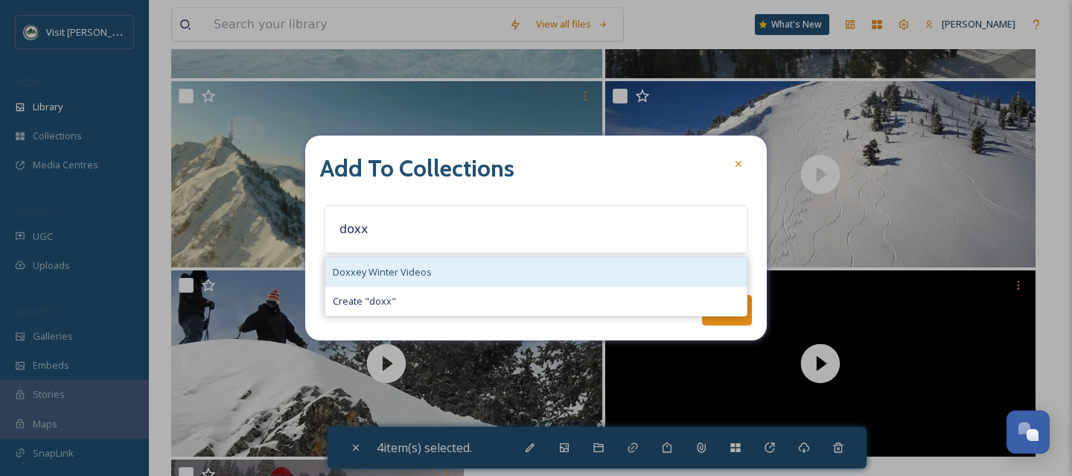
type input "doxx"
click at [404, 272] on span "Doxxey Winter Videos" at bounding box center [382, 272] width 99 height 14
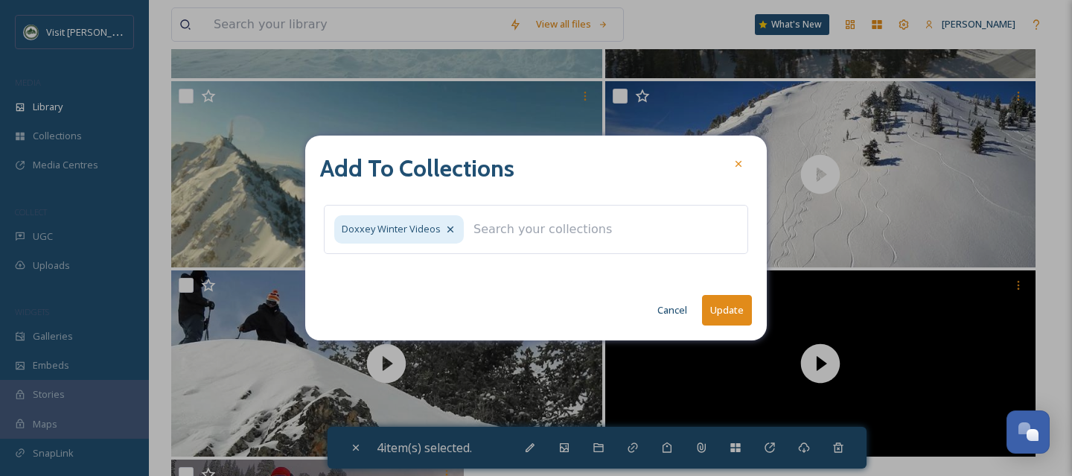
click at [730, 309] on button "Update" at bounding box center [727, 310] width 50 height 31
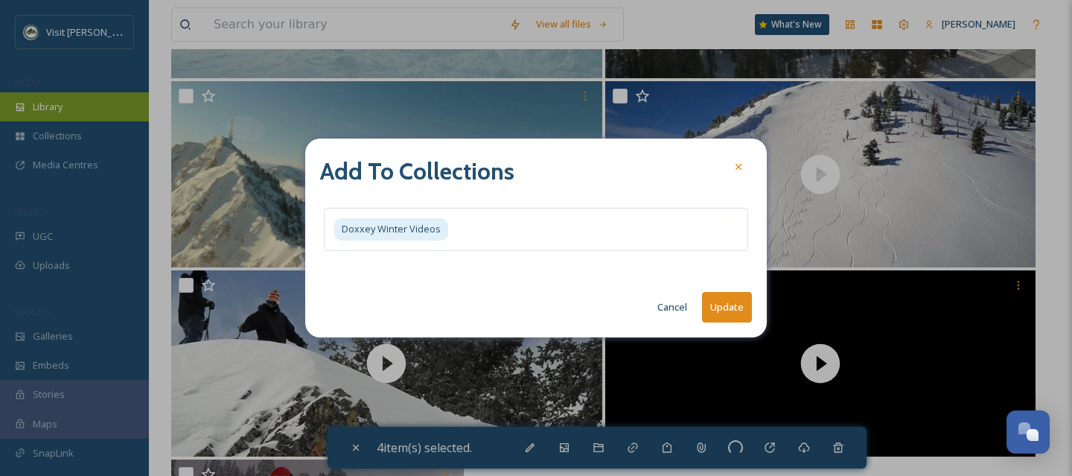
checkbox input "false"
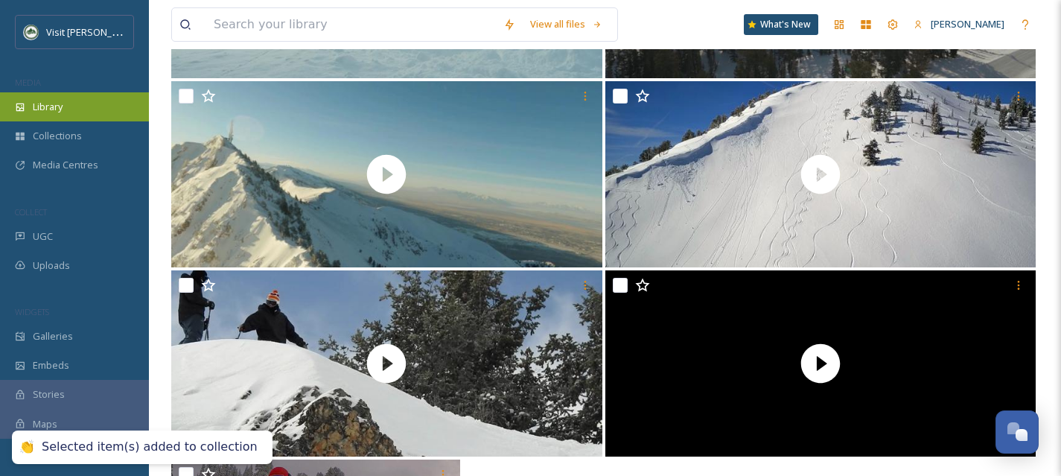
click at [72, 109] on div "Library" at bounding box center [74, 106] width 149 height 29
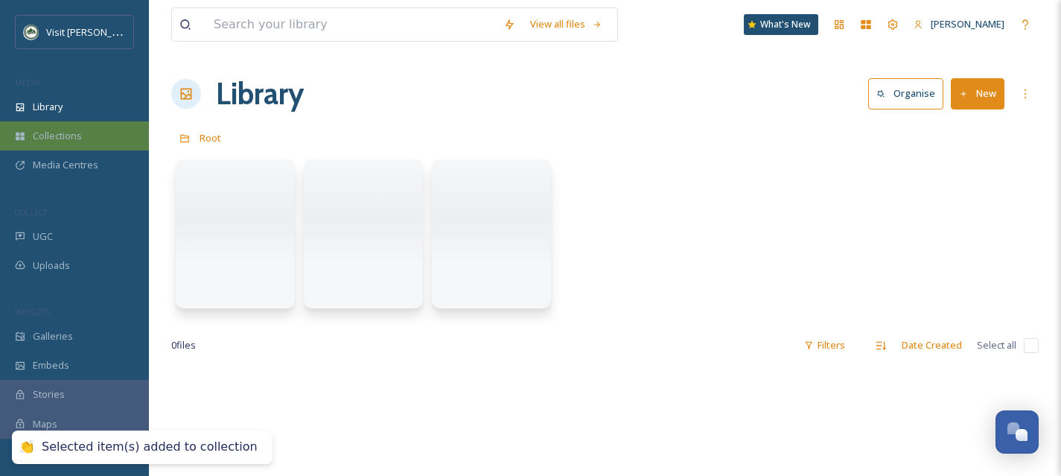
click at [71, 139] on span "Collections" at bounding box center [57, 136] width 49 height 14
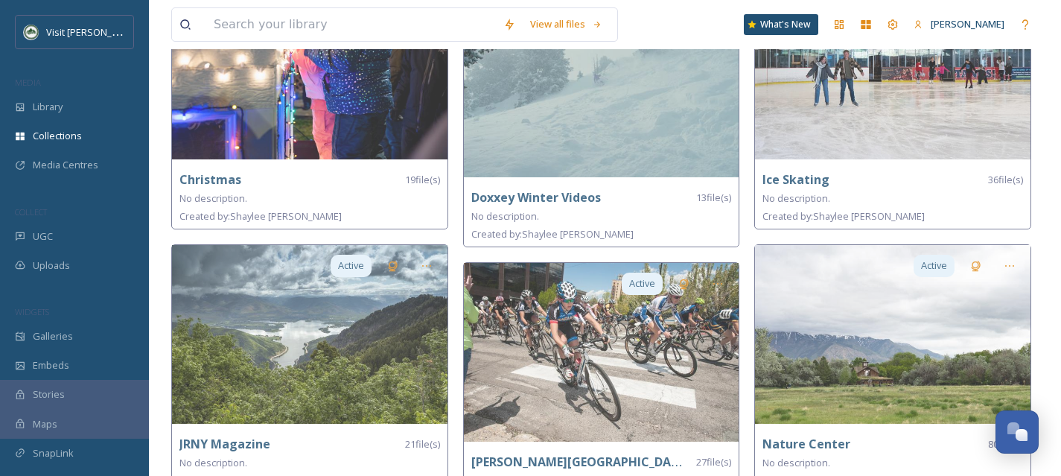
scroll to position [428, 0]
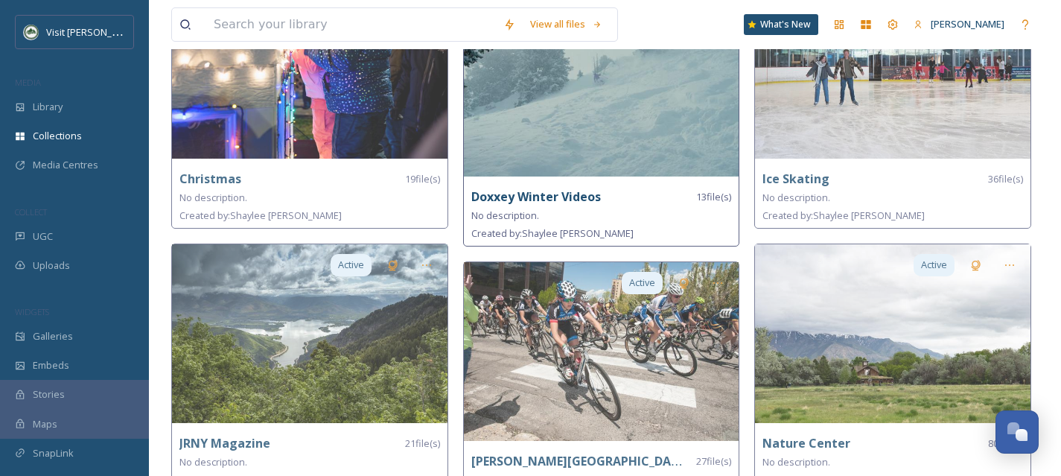
click at [566, 155] on img at bounding box center [602, 87] width 276 height 179
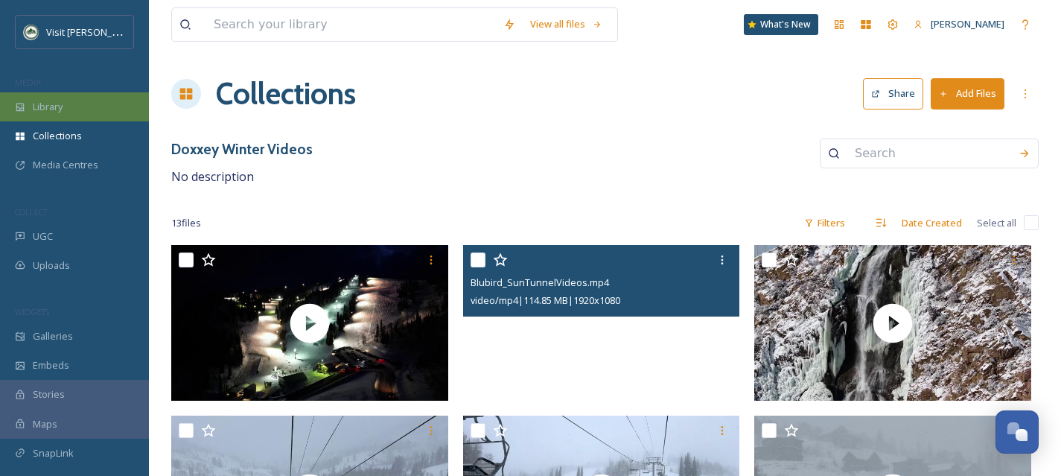
click at [81, 109] on div "Library" at bounding box center [74, 106] width 149 height 29
